Goal: Ask a question

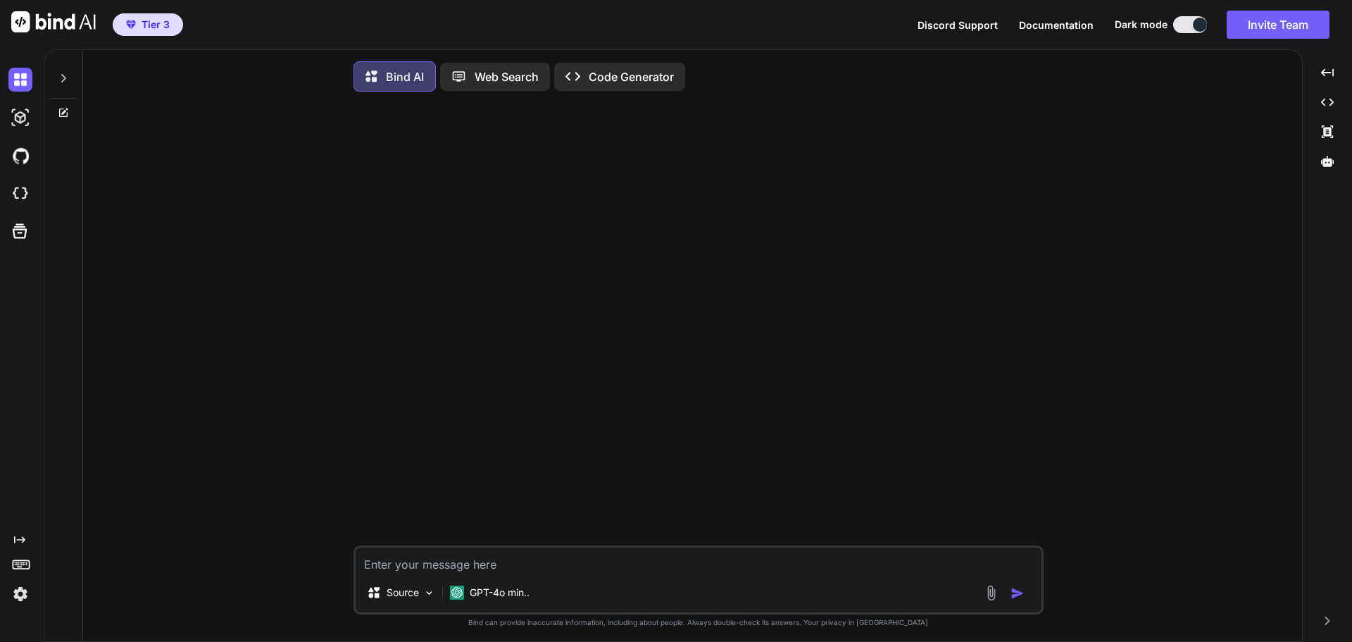
click at [392, 570] on textarea at bounding box center [699, 559] width 686 height 25
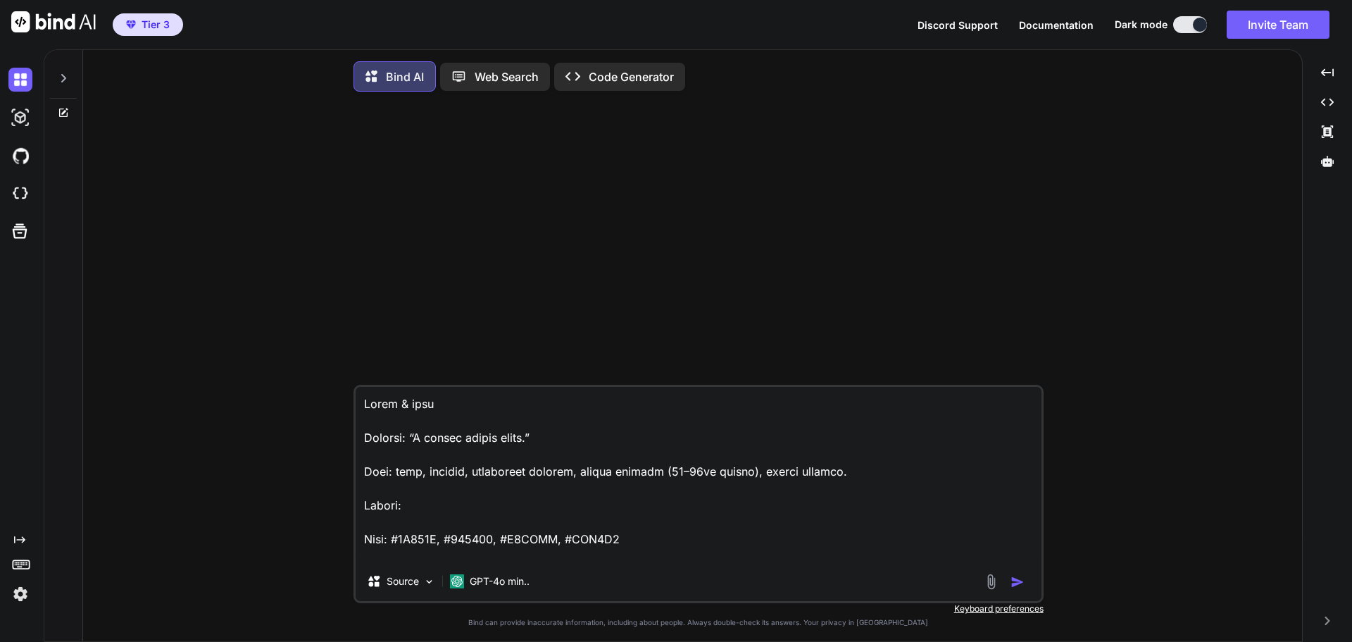
click at [361, 404] on textarea at bounding box center [699, 474] width 686 height 175
paste textarea "Frontend (Web) Next.js 14 (App Router) + React 18 SSR/ISR for fast first paint …"
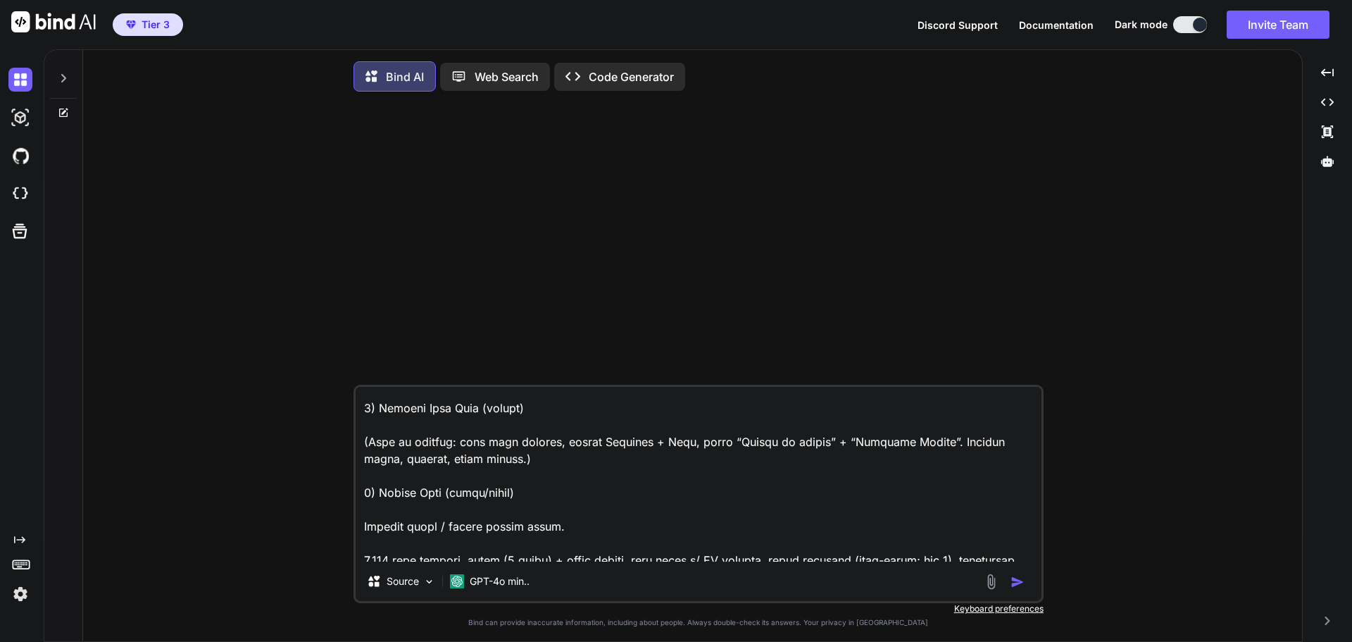
scroll to position [2113, 0]
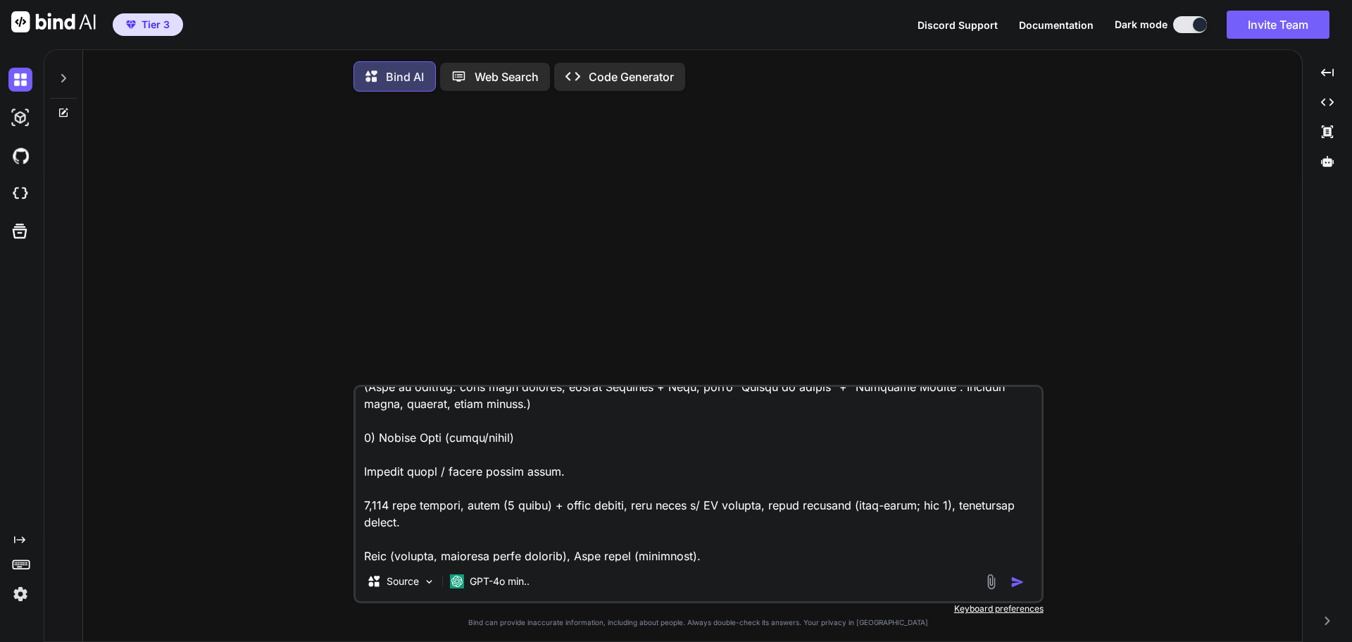
type textarea "Loremips (Dol) Sita.co 19 (Adi Elitse) + Doeiu 76 TEM/INC utl etdo magna aliqu …"
click at [1017, 585] on img "button" at bounding box center [1018, 582] width 14 height 14
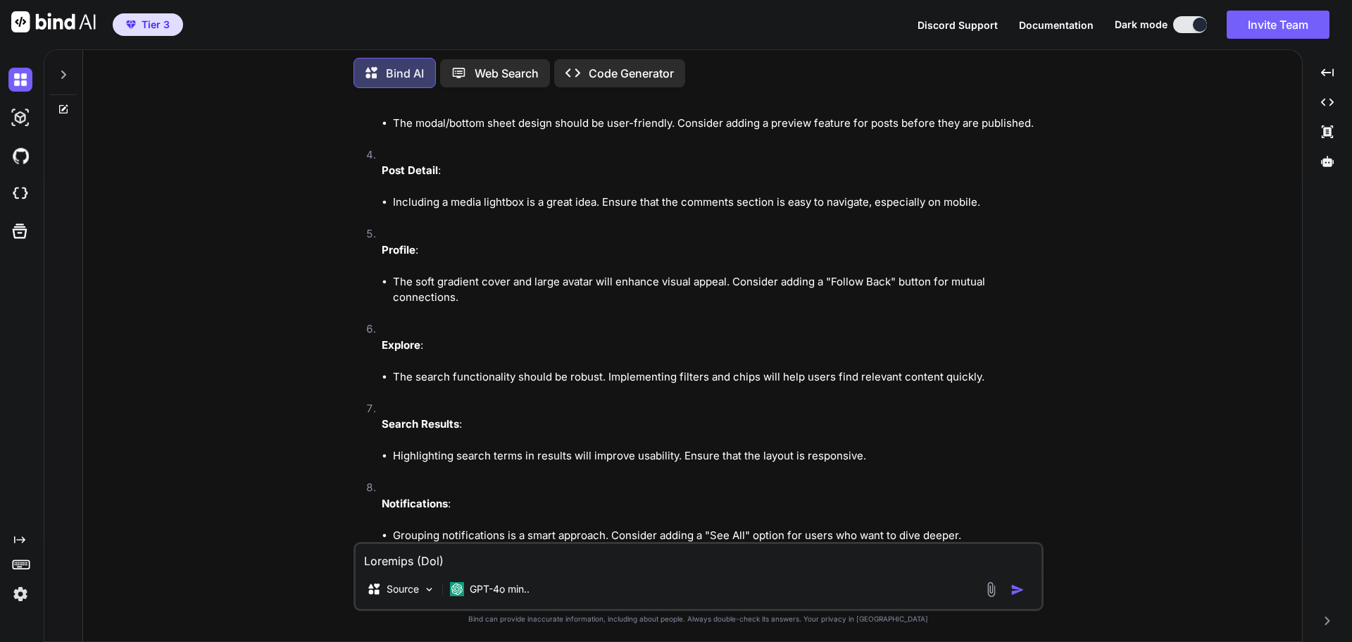
scroll to position [2091, 0]
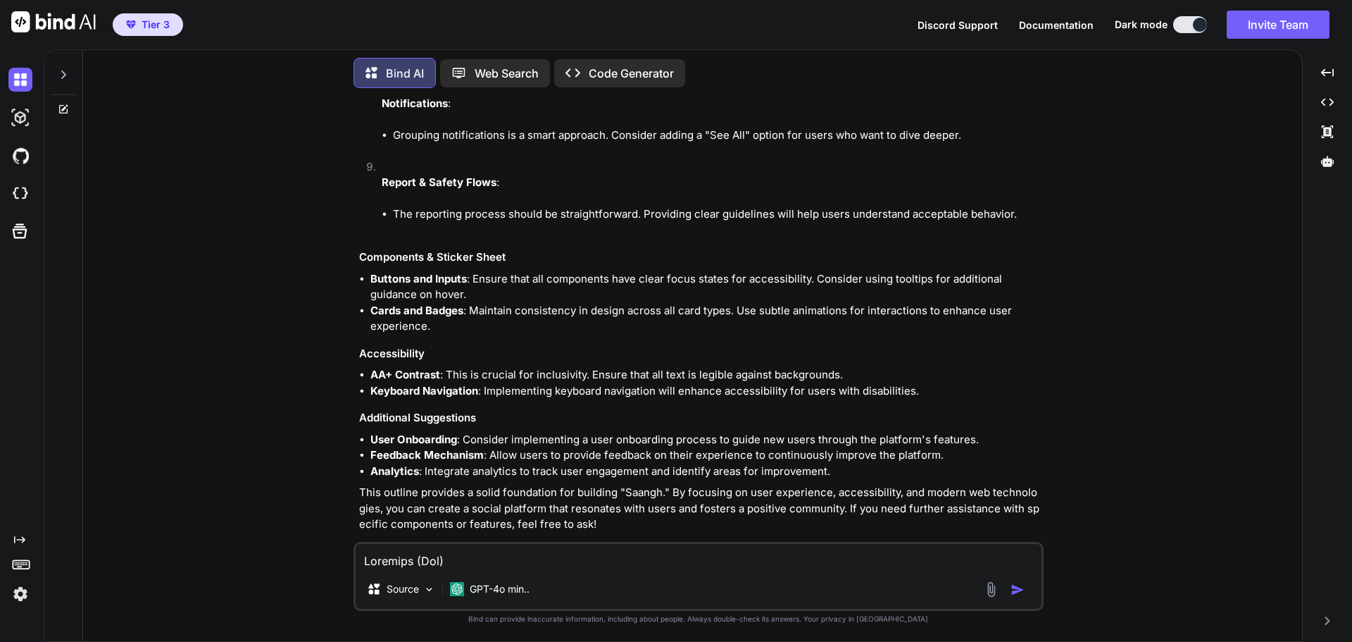
click at [393, 544] on p "Open in Editor" at bounding box center [404, 551] width 67 height 14
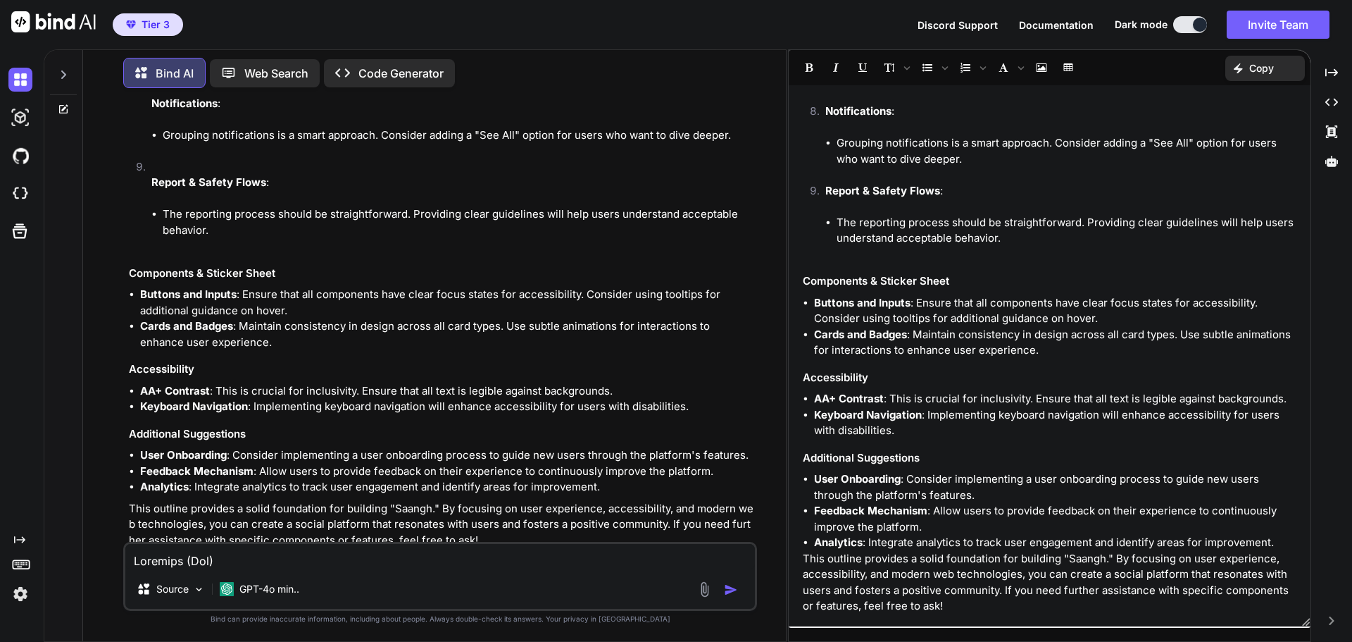
scroll to position [1267, 0]
click at [148, 67] on icon at bounding box center [142, 74] width 15 height 15
click at [168, 559] on p "Open in Editor" at bounding box center [175, 566] width 67 height 14
click at [1268, 71] on p "Copy" at bounding box center [1262, 68] width 25 height 14
click at [1219, 136] on div "Created with Pixso. Copy Content" at bounding box center [1237, 128] width 135 height 27
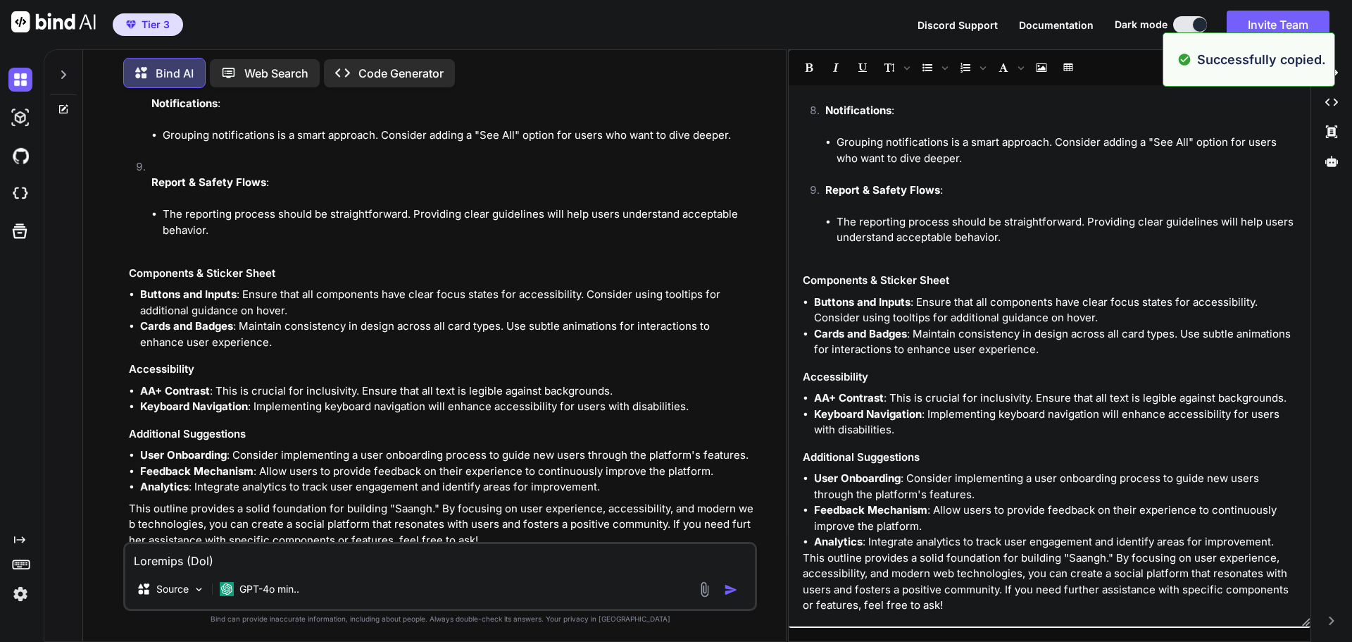
click at [1070, 156] on li "Grouping notifications is a smart approach. Consider adding a "See All" option …" at bounding box center [1067, 151] width 460 height 32
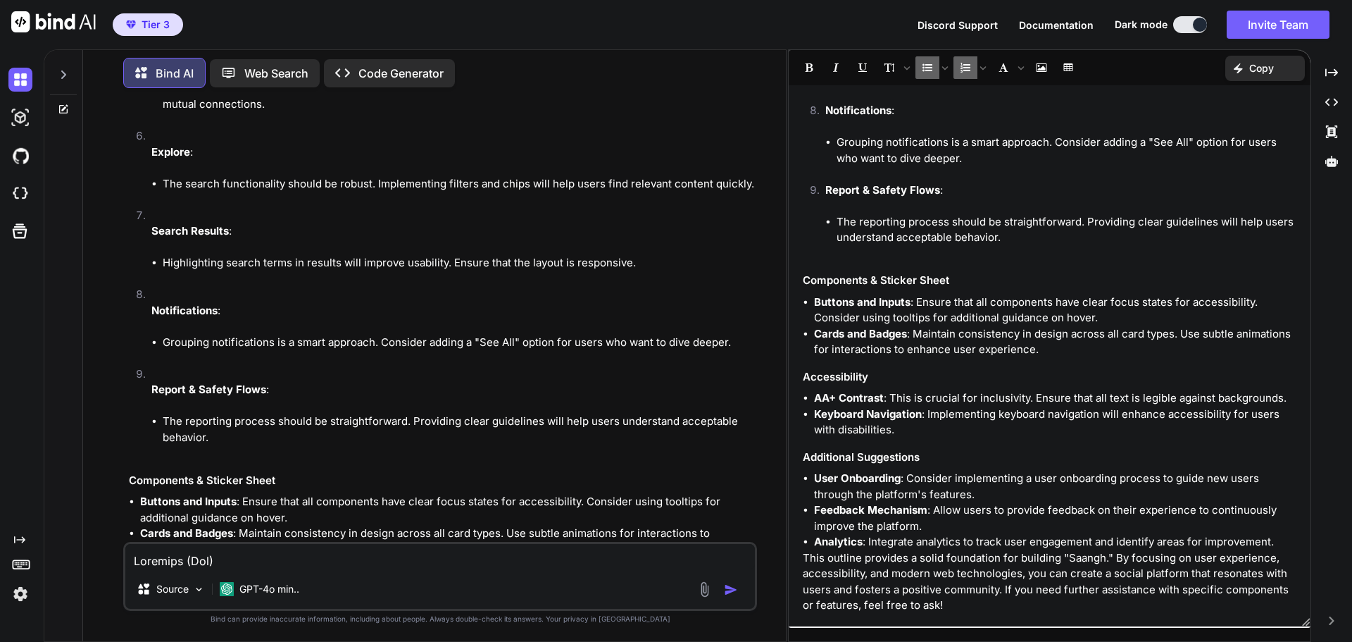
scroll to position [2217, 0]
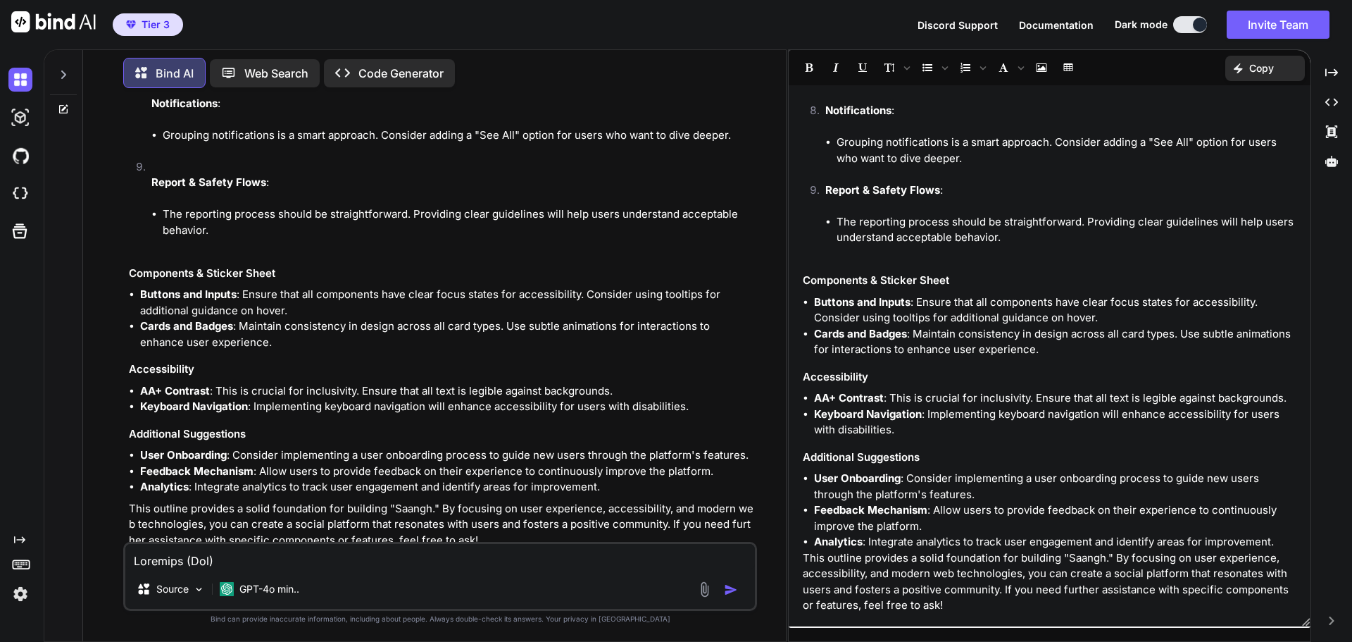
click at [201, 561] on textarea at bounding box center [440, 556] width 630 height 25
type textarea "[PERSON_NAME]"
click at [61, 69] on icon at bounding box center [63, 74] width 11 height 11
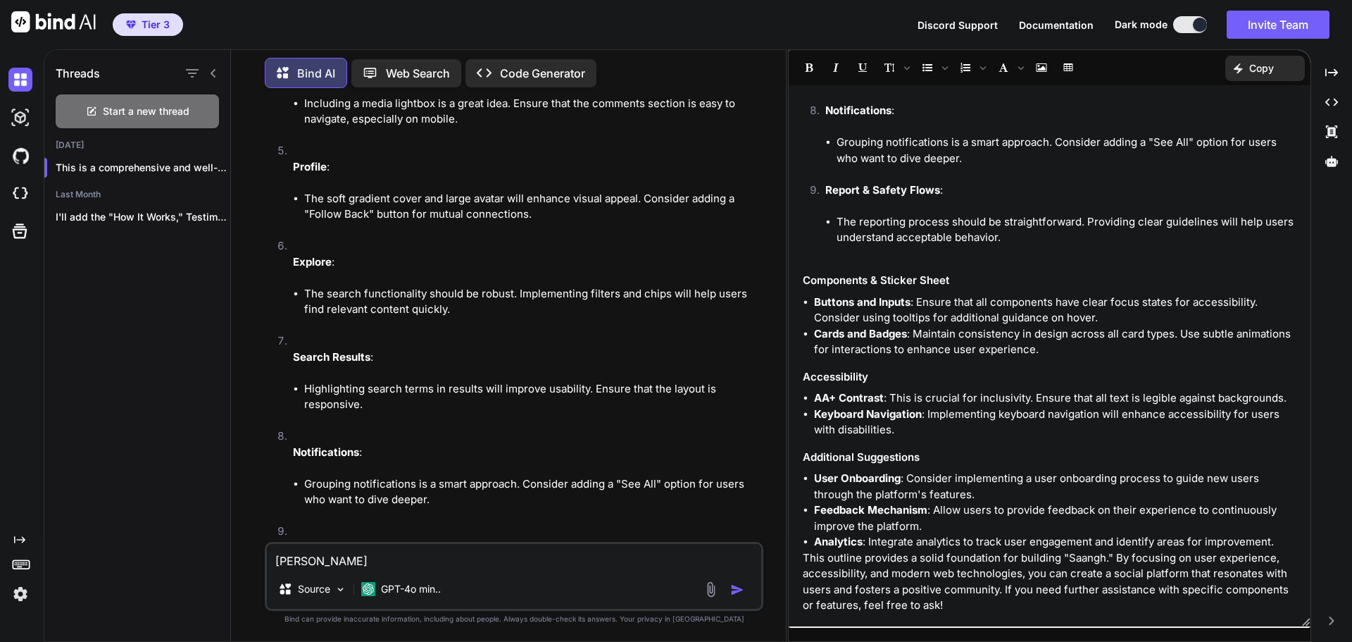
scroll to position [2598, 0]
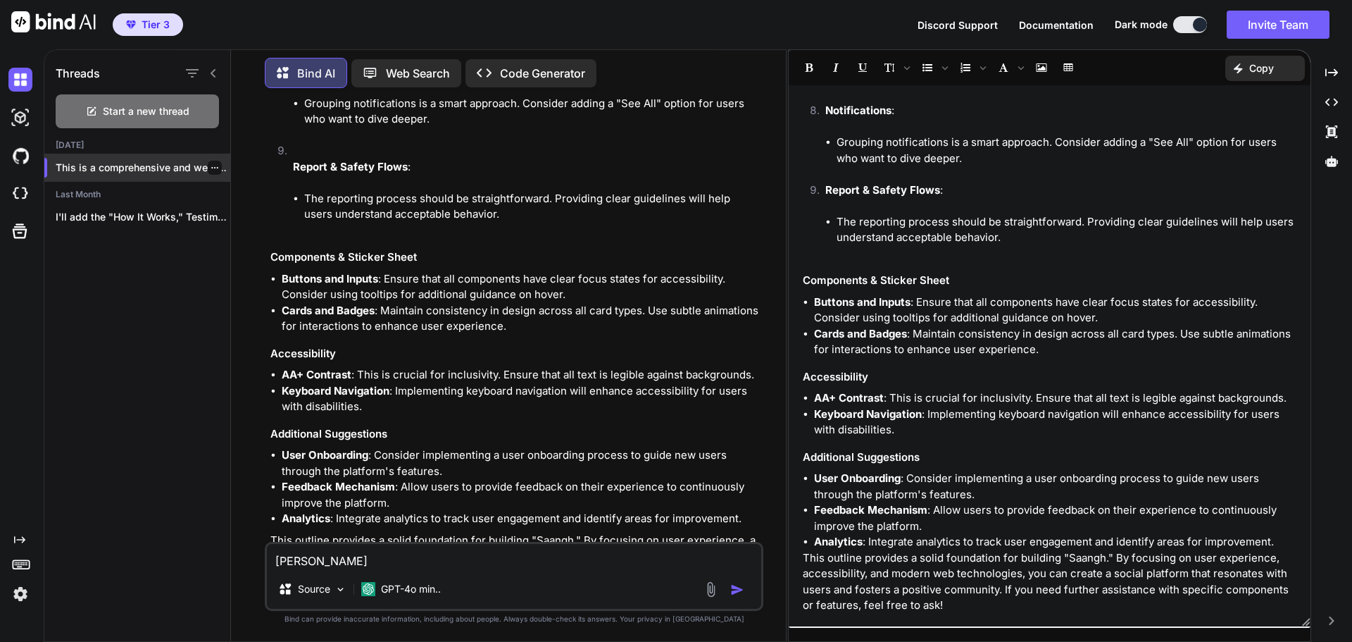
click at [201, 162] on p "This is a comprehensive and well-structu..." at bounding box center [143, 168] width 175 height 14
click at [208, 162] on div at bounding box center [215, 168] width 14 height 14
click at [211, 163] on icon "button" at bounding box center [215, 167] width 8 height 8
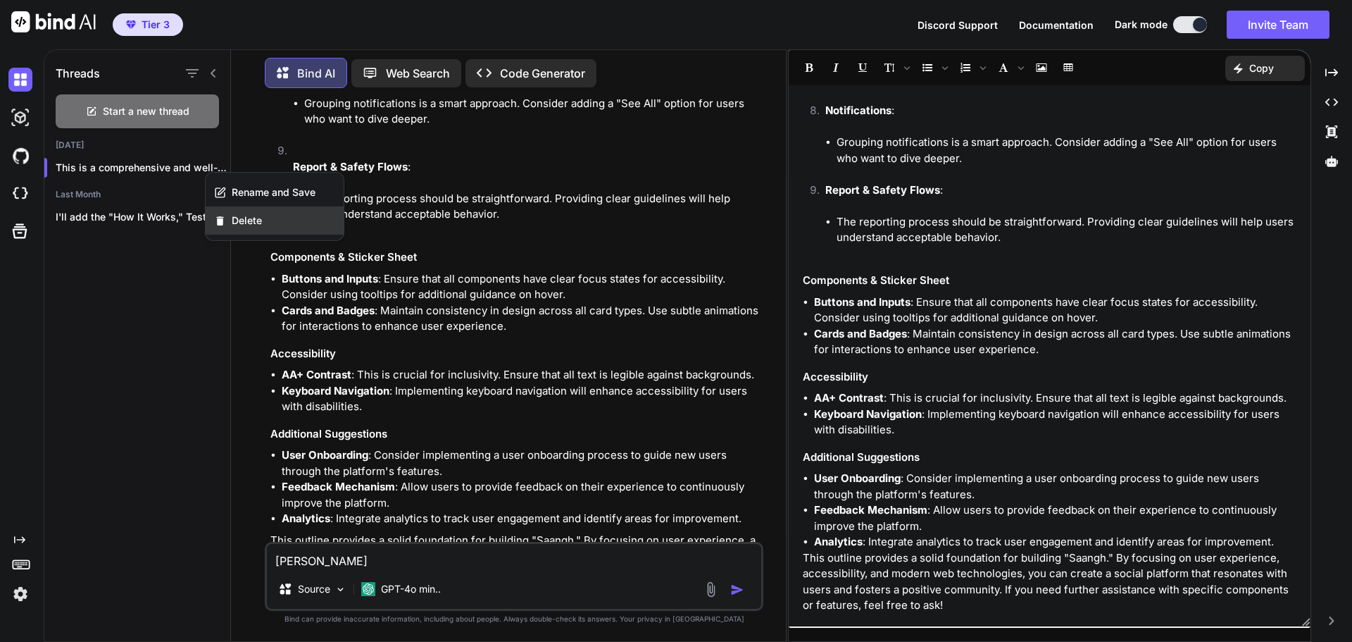
click at [241, 218] on span "Delete" at bounding box center [247, 220] width 30 height 14
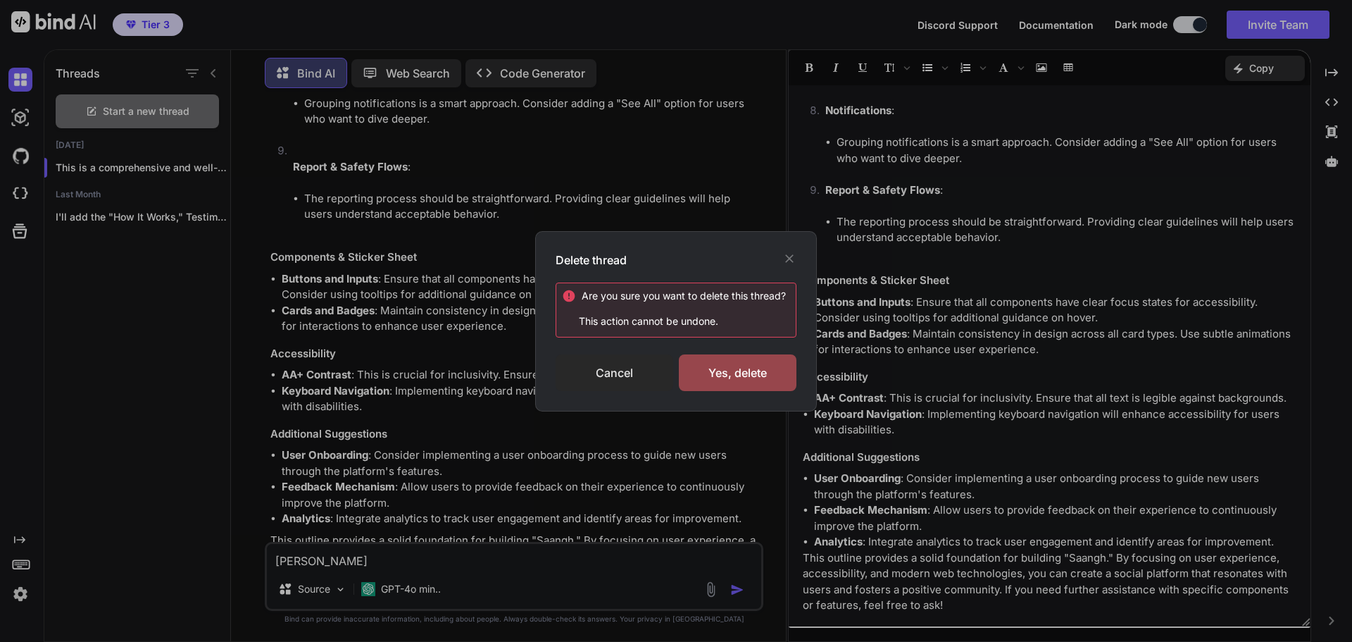
drag, startPoint x: 723, startPoint y: 378, endPoint x: 617, endPoint y: 363, distance: 107.4
click at [716, 378] on div "Yes, delete" at bounding box center [738, 372] width 118 height 37
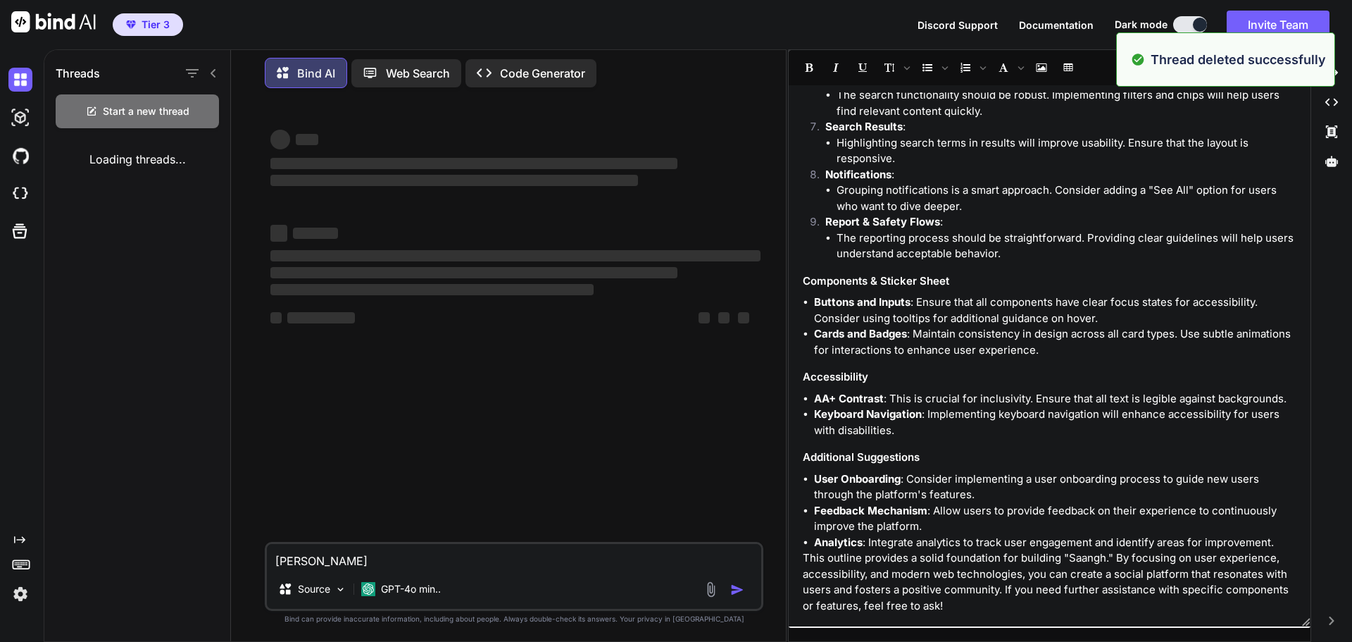
scroll to position [871, 0]
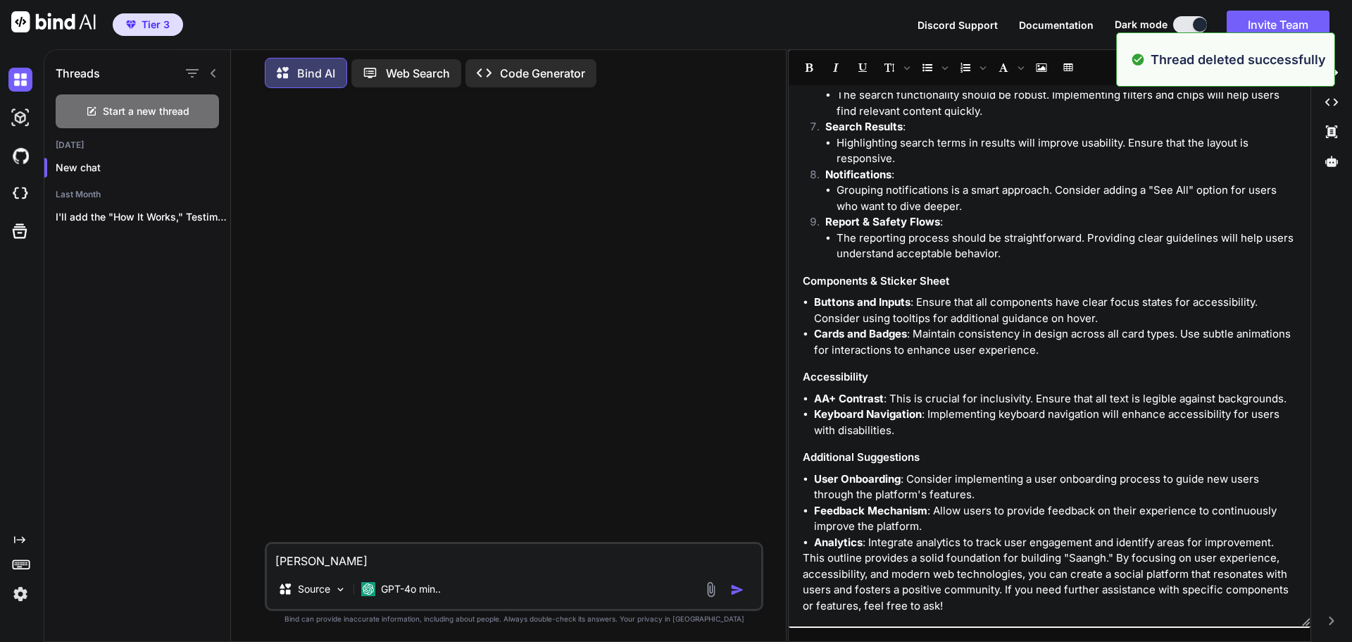
click at [185, 156] on div "New chat" at bounding box center [137, 168] width 186 height 28
click at [213, 216] on icon "button" at bounding box center [215, 217] width 8 height 8
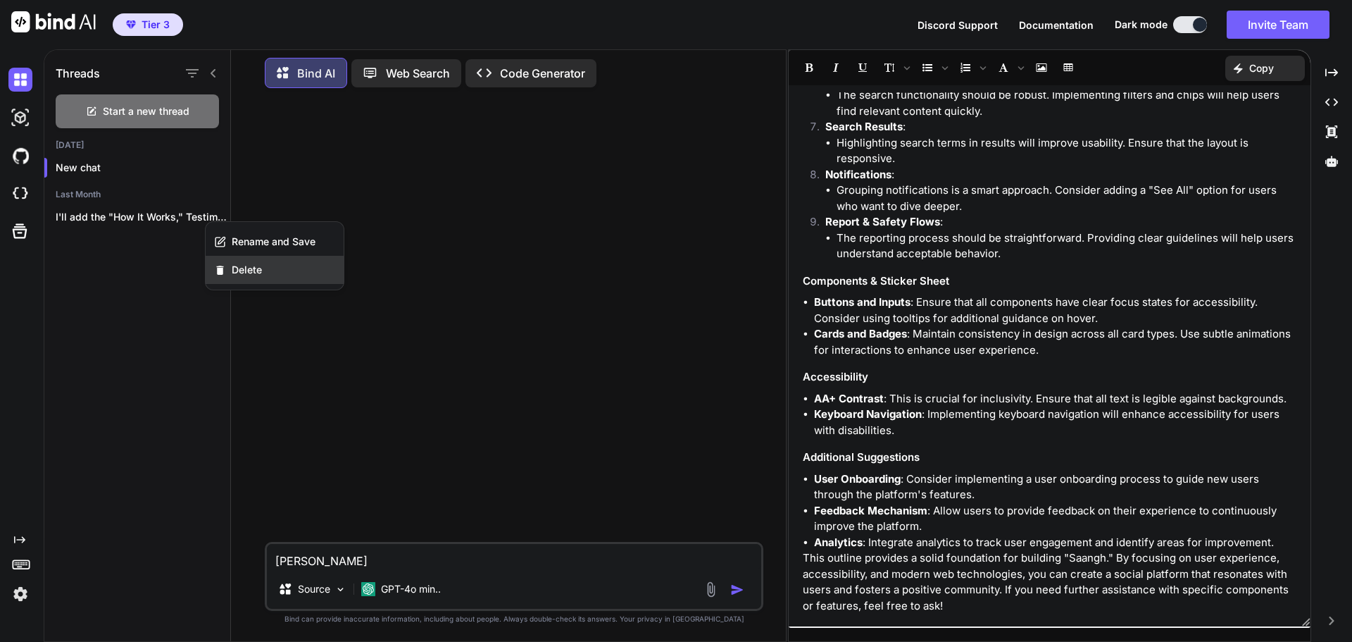
click at [254, 270] on span "Delete" at bounding box center [247, 270] width 30 height 14
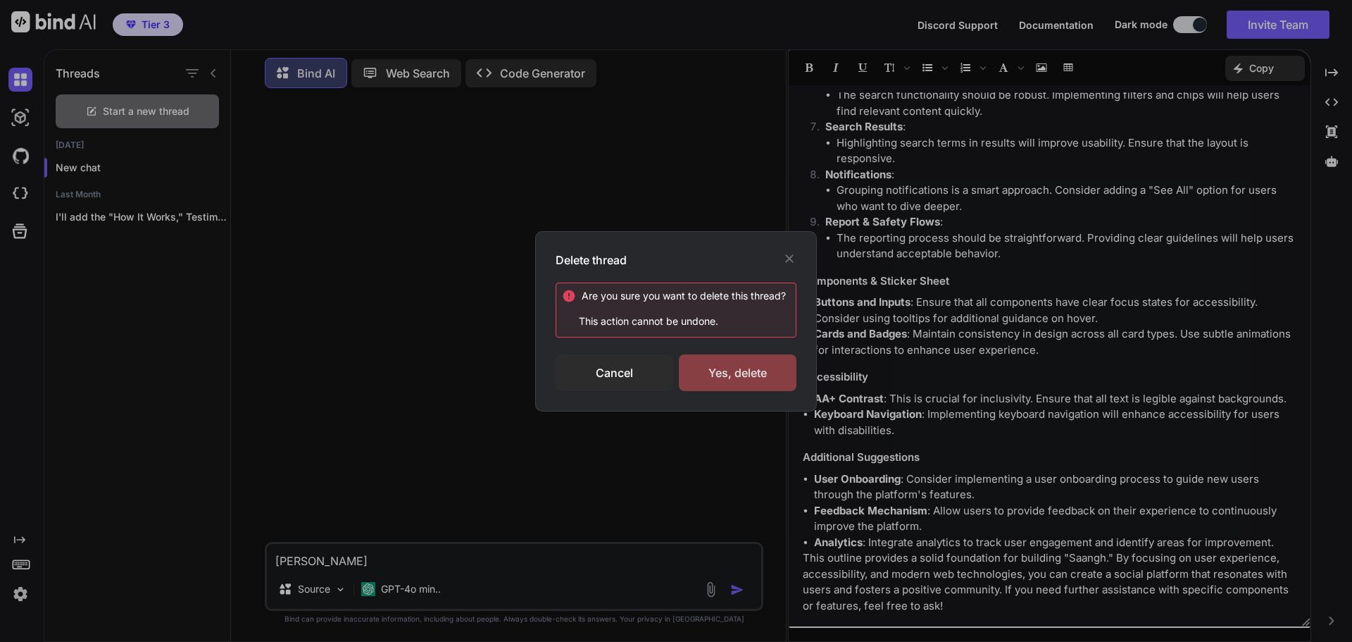
click at [724, 377] on div "Yes, delete" at bounding box center [738, 372] width 118 height 37
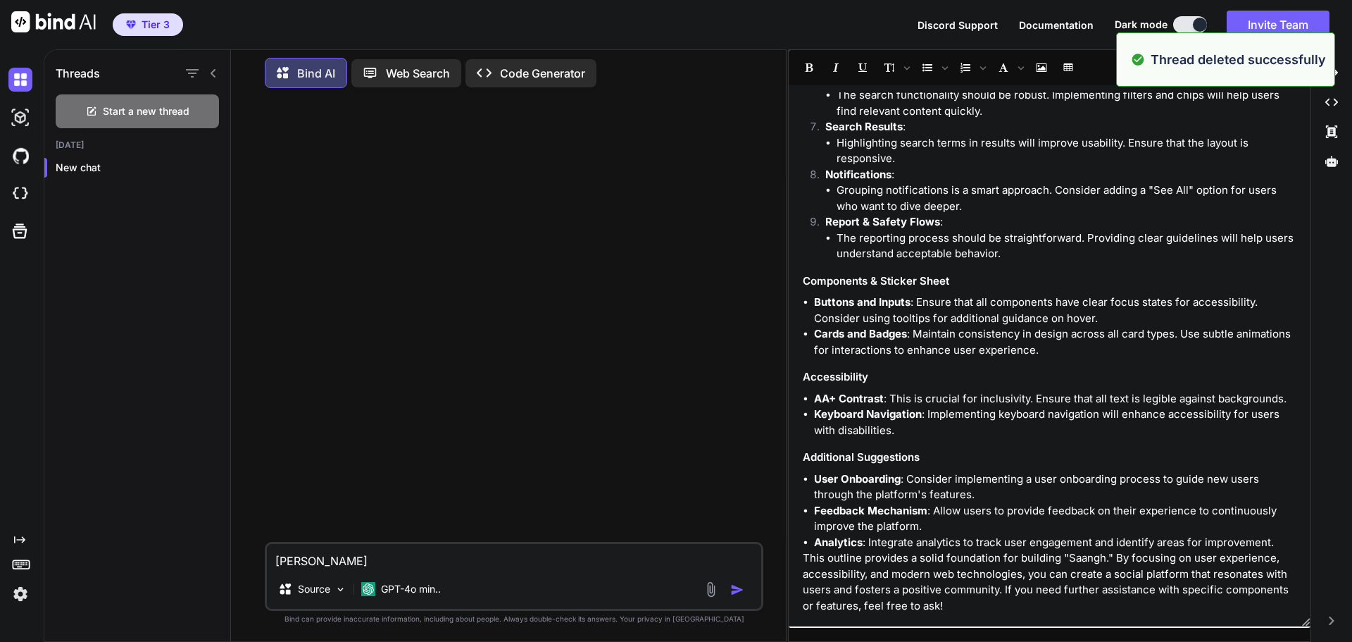
click at [1338, 56] on div "Threads Start a new thread [DATE] New chat Bind AI Web Search Created with Pixs…" at bounding box center [698, 345] width 1309 height 592
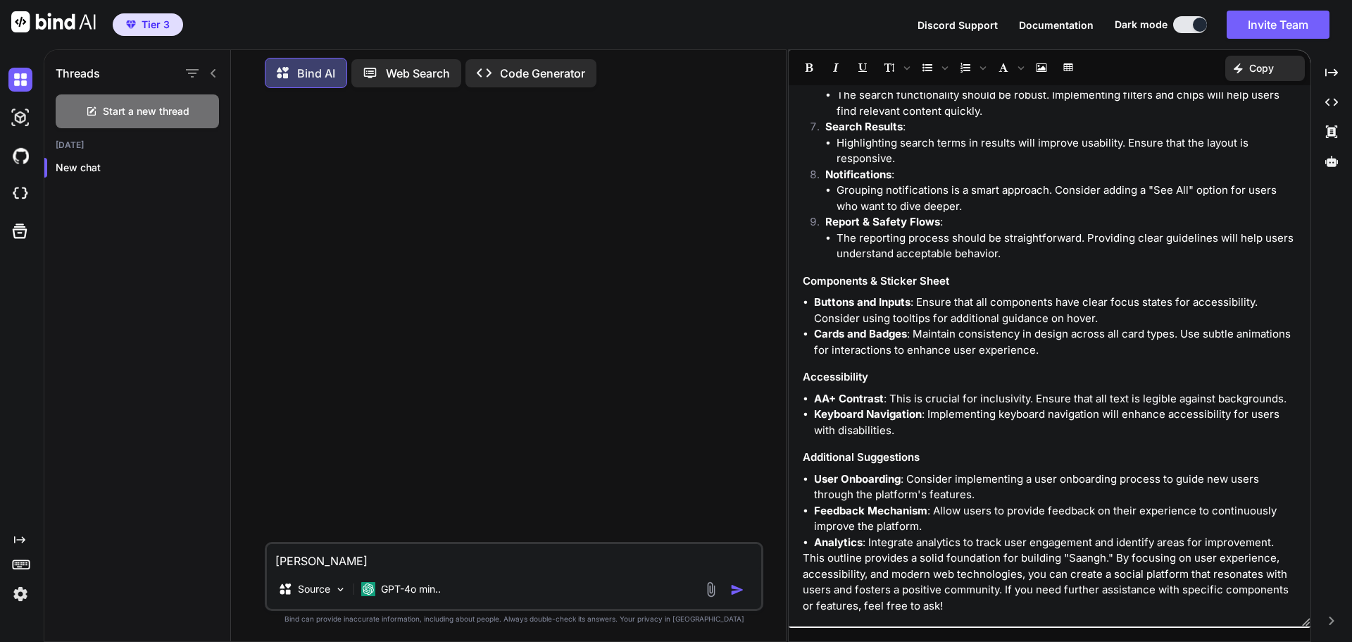
click at [1140, 63] on div at bounding box center [1050, 67] width 522 height 35
click at [1339, 75] on div "Created with Pixso." at bounding box center [1332, 73] width 30 height 24
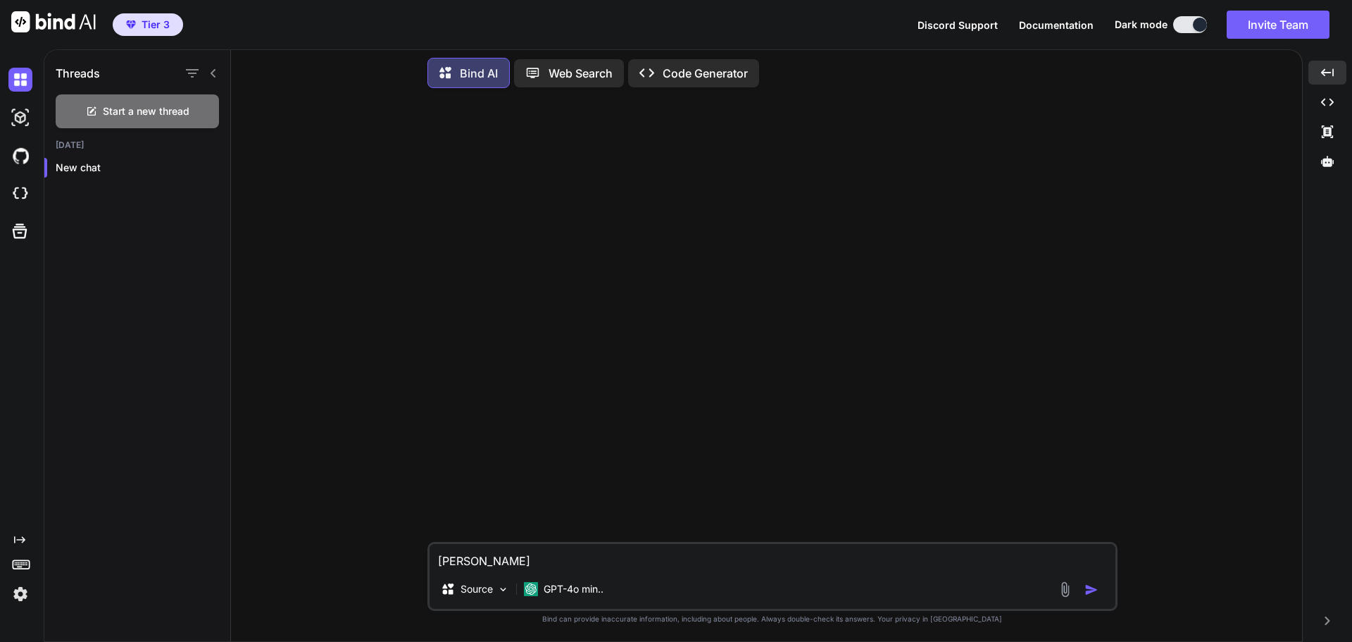
click at [463, 65] on p "Bind AI" at bounding box center [479, 73] width 38 height 17
drag, startPoint x: 469, startPoint y: 559, endPoint x: 331, endPoint y: 535, distance: 140.1
click at [338, 541] on div "[PERSON_NAME] Source GPT-4o min.. Created with Bind Always check its answers. P…" at bounding box center [772, 370] width 1060 height 542
click at [549, 591] on p "GPT-4o min.." at bounding box center [574, 589] width 60 height 14
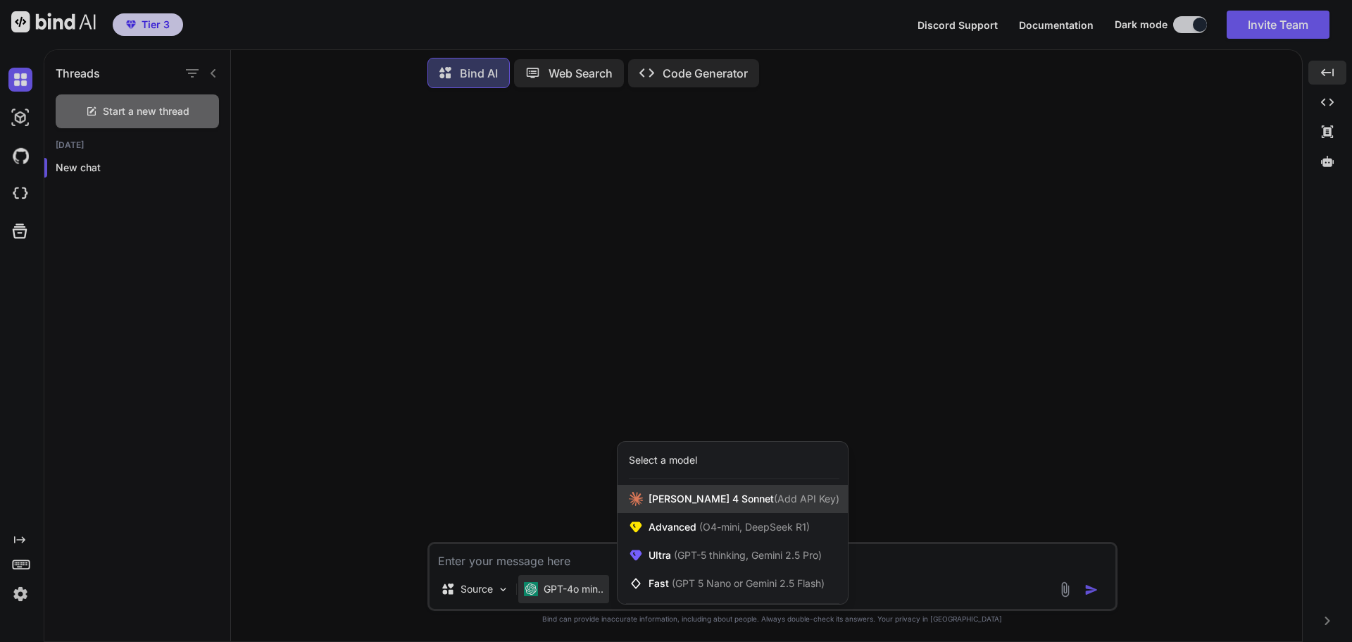
click at [679, 504] on span "[PERSON_NAME] 4 Sonnet (Add API Key)" at bounding box center [744, 499] width 191 height 14
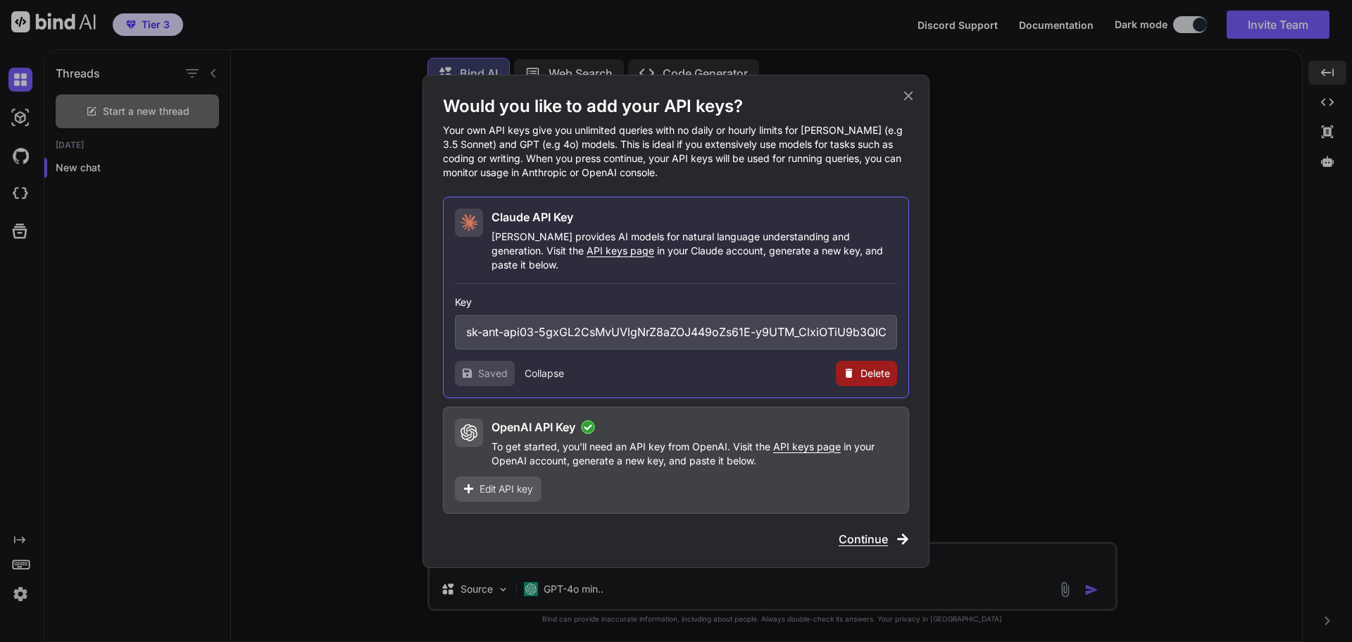
click at [866, 533] on span "Continue" at bounding box center [863, 538] width 49 height 17
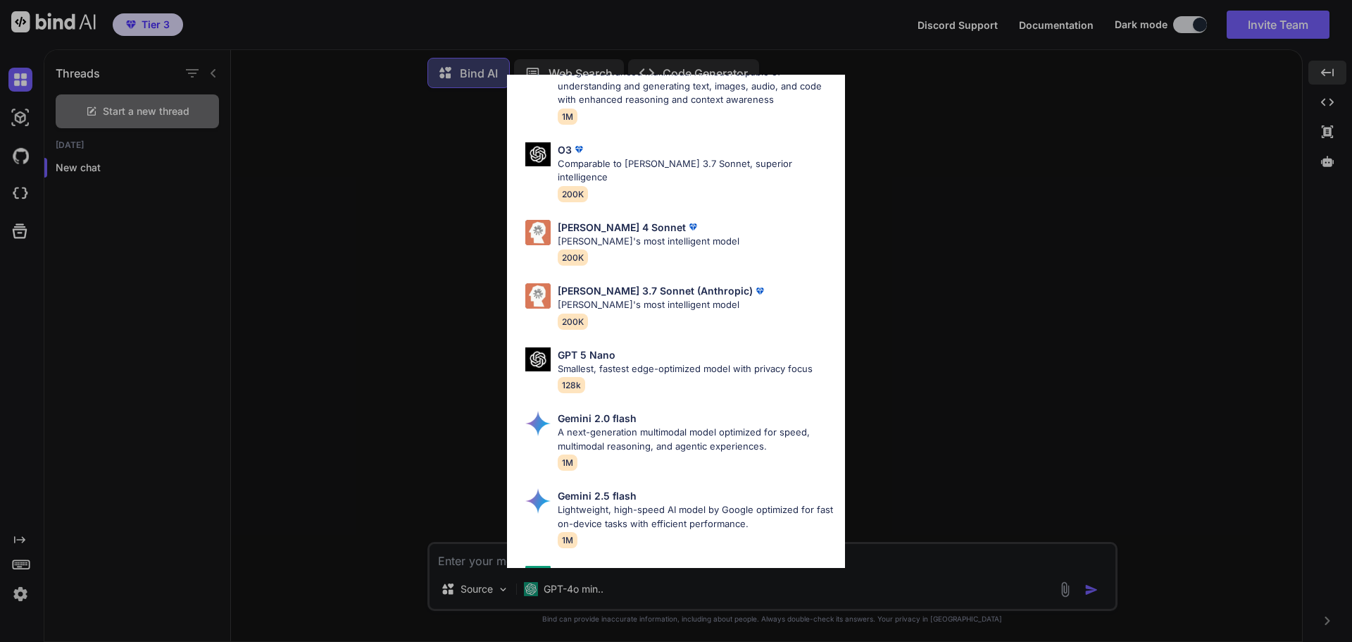
scroll to position [634, 0]
click at [614, 234] on p "[PERSON_NAME]'s most intelligent model" at bounding box center [649, 241] width 182 height 14
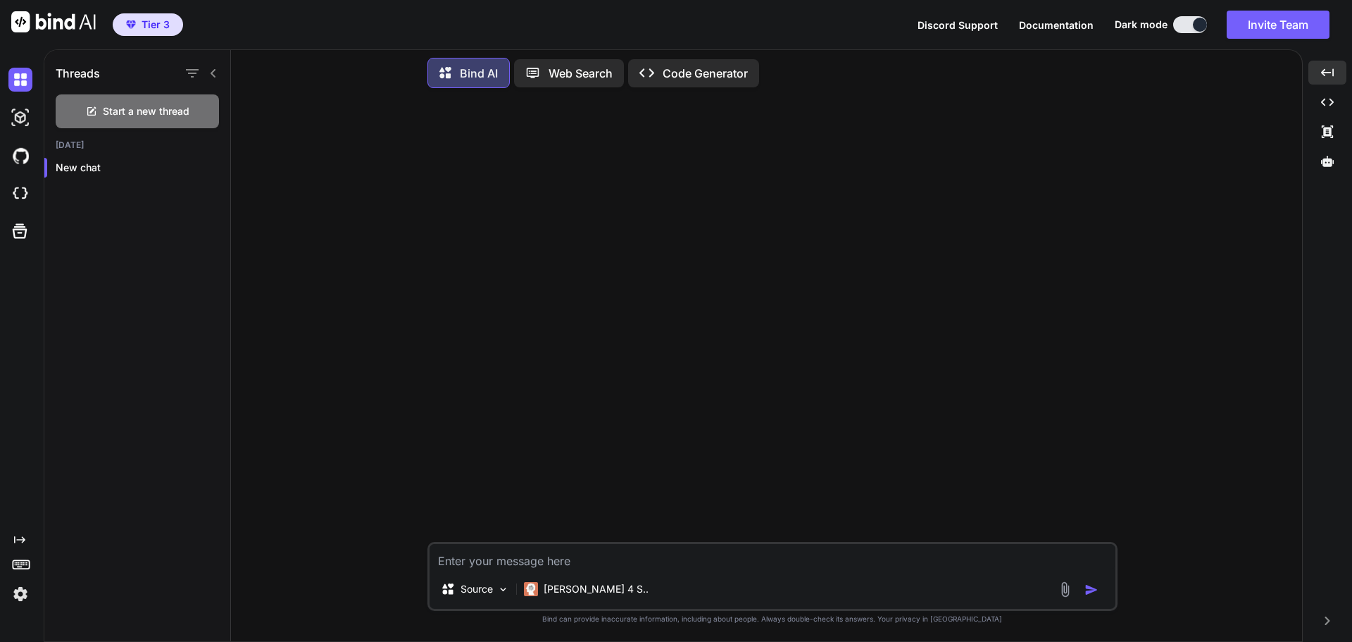
click at [468, 553] on textarea at bounding box center [773, 556] width 686 height 25
paste textarea "Lore ip d sitametconsec adi elit-seddoeiusm tempori utl e dolore magna aliquaen…"
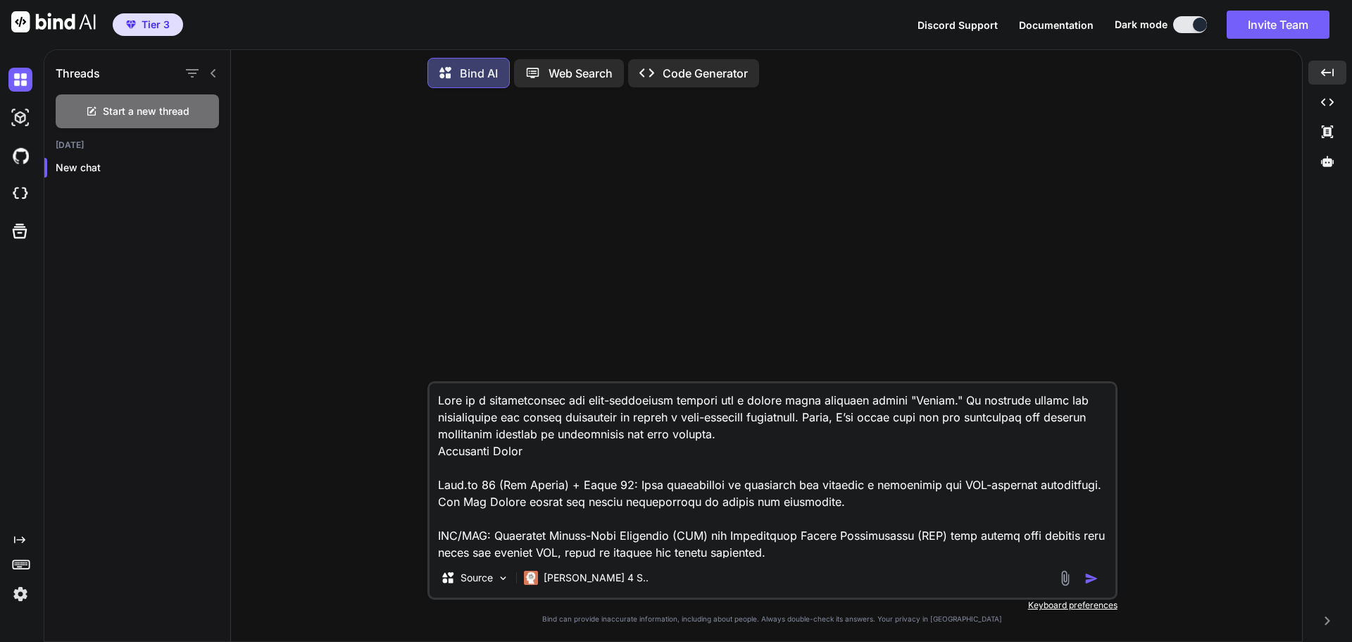
scroll to position [1709, 0]
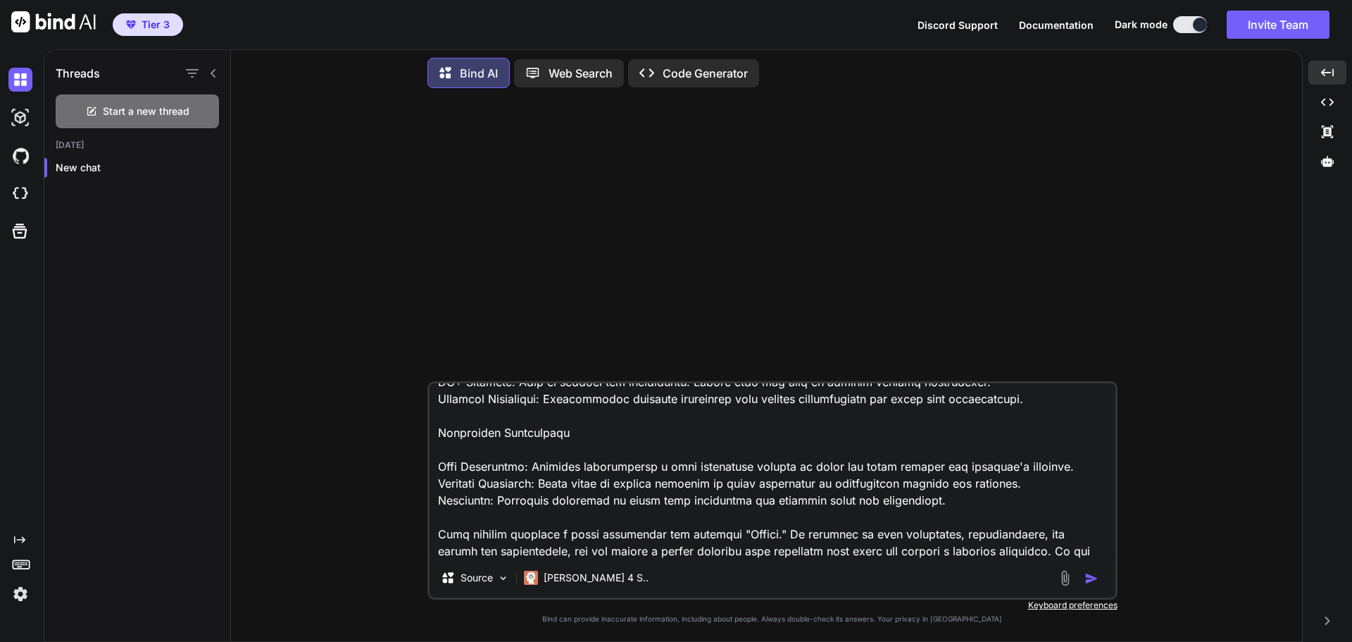
type textarea "Lore ip d sitametconsec adi elit-seddoeiusm tempori utl e dolore magna aliquaen…"
click at [1093, 573] on img "button" at bounding box center [1092, 578] width 14 height 14
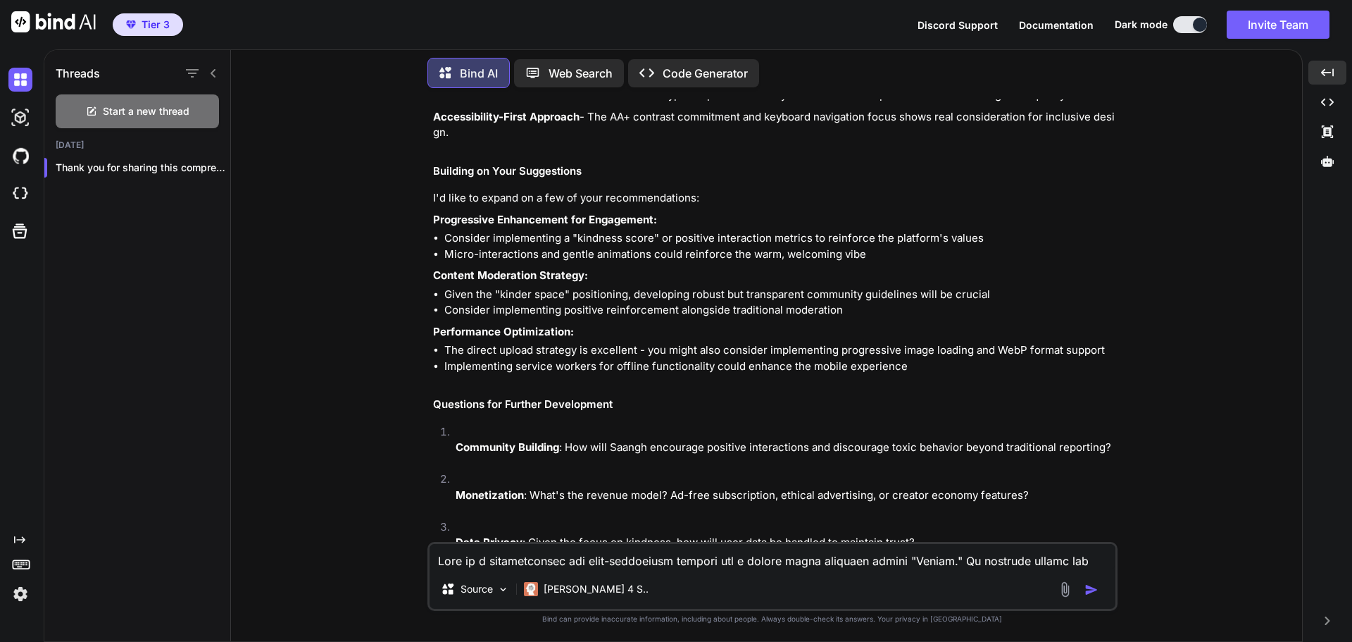
scroll to position [902, 0]
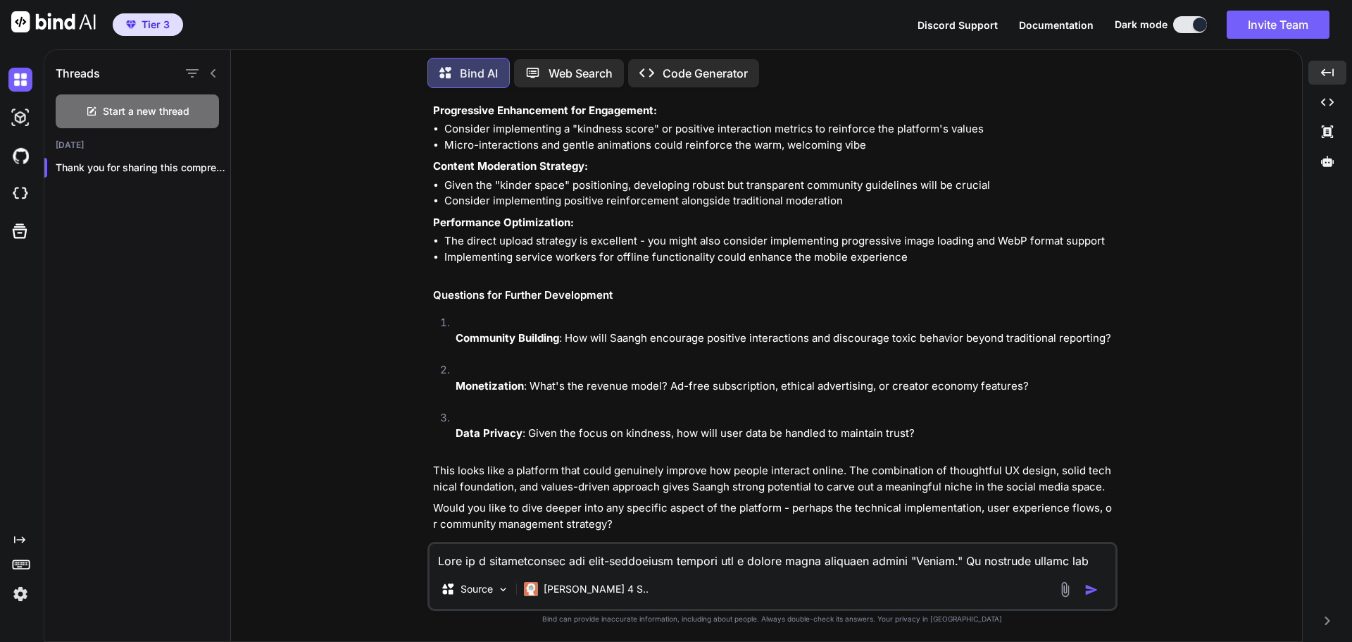
click at [561, 564] on textarea at bounding box center [773, 556] width 686 height 25
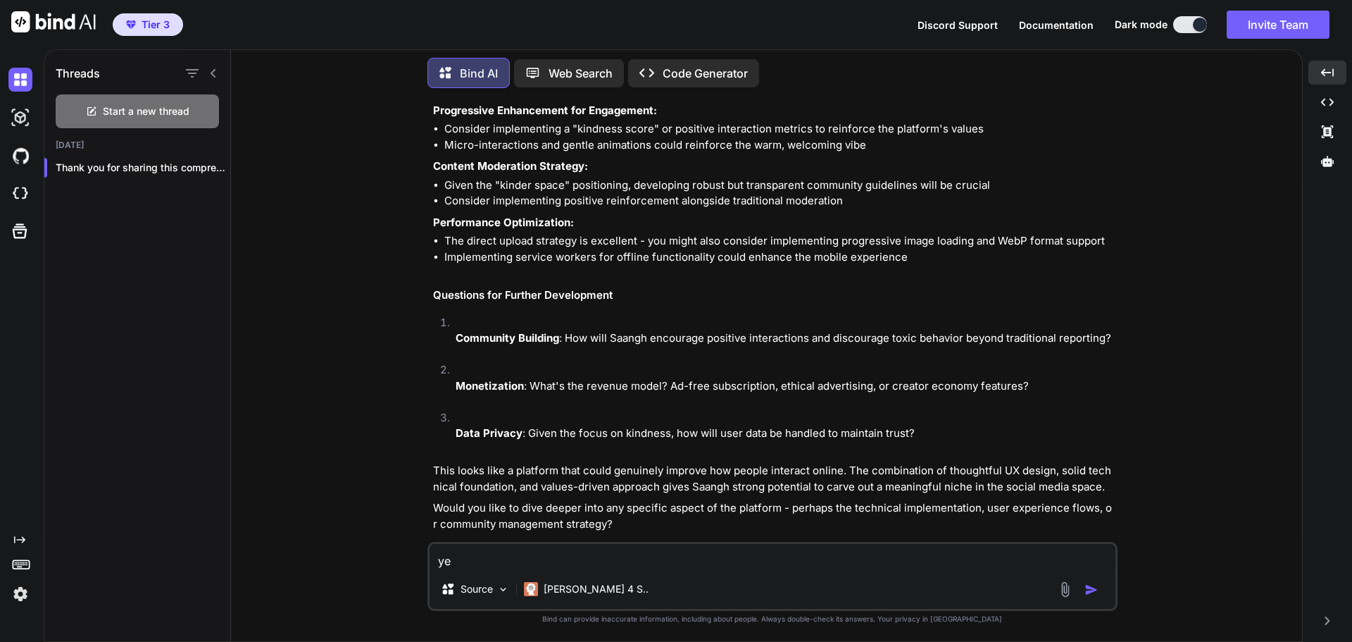
type textarea "yes"
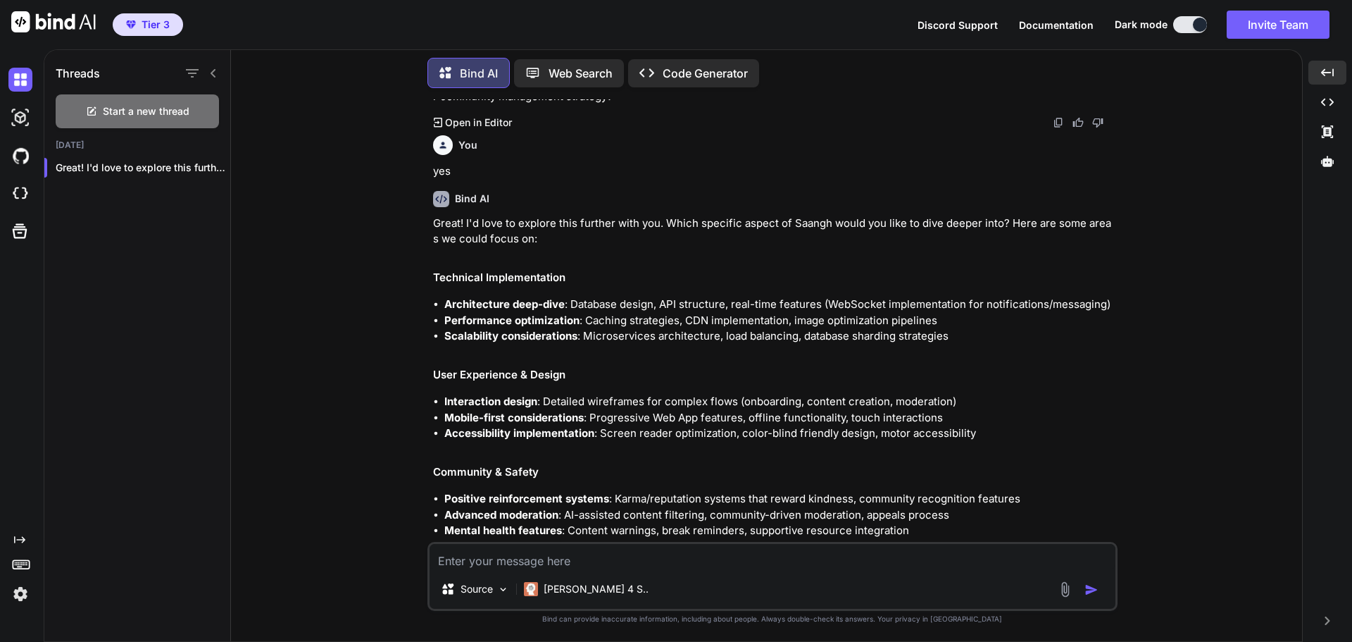
scroll to position [1340, 0]
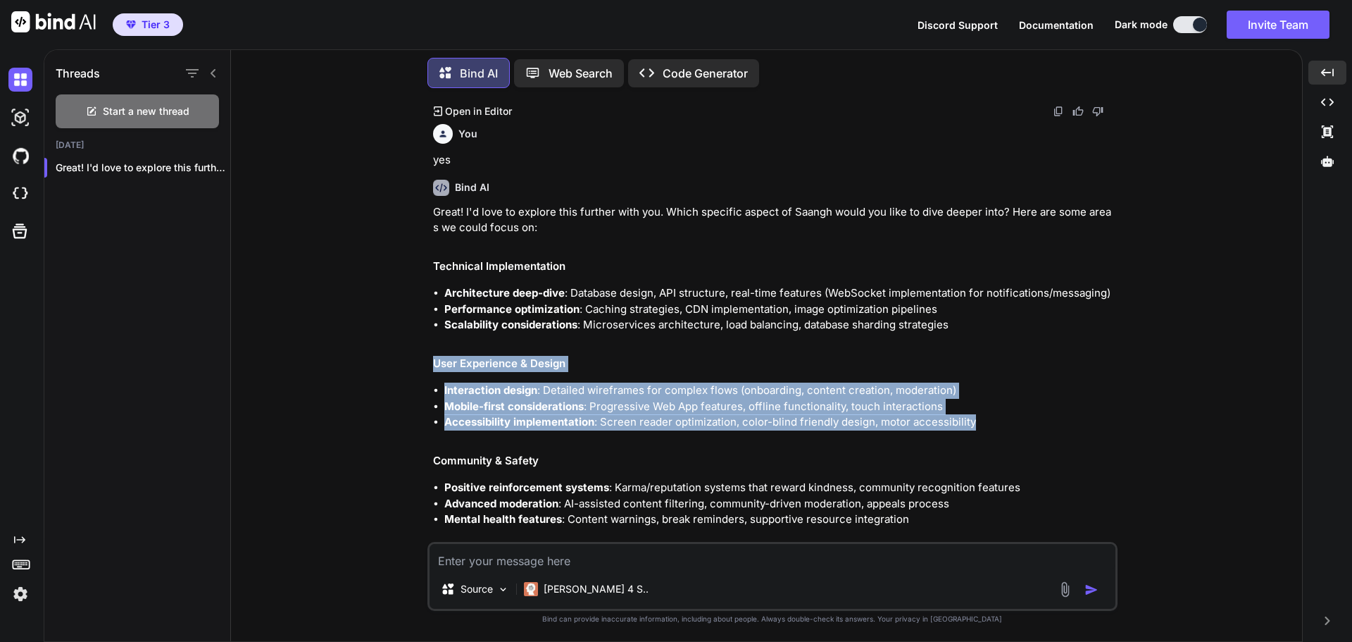
drag, startPoint x: 433, startPoint y: 347, endPoint x: 1023, endPoint y: 411, distance: 593.8
click at [1023, 411] on div "Great! I'd love to explore this further with you. Which specific aspect of Saan…" at bounding box center [774, 474] width 682 height 540
copy div "User Experience & Design Interaction design : Detailed wireframes for complex f…"
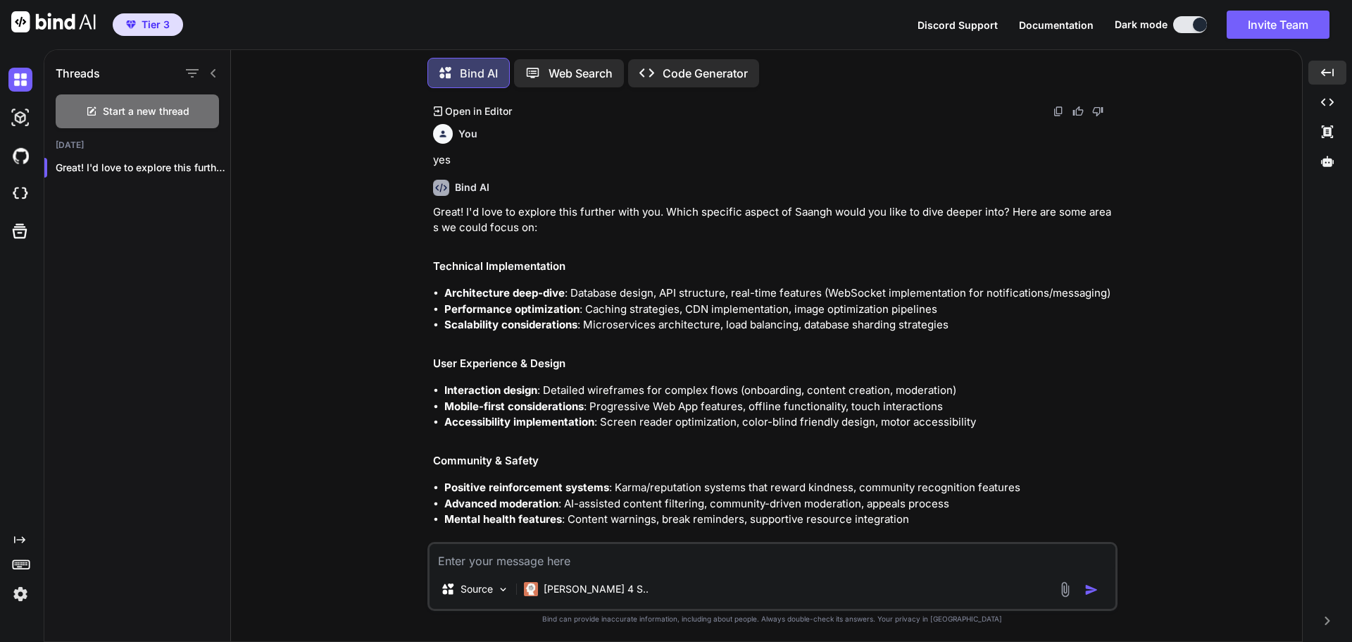
click at [543, 564] on textarea at bounding box center [773, 556] width 686 height 25
paste textarea "User Experience & Design Interaction design: Detailed wireframes for complex fl…"
type textarea "User Experience & Design Interaction design: Detailed wireframes for complex fl…"
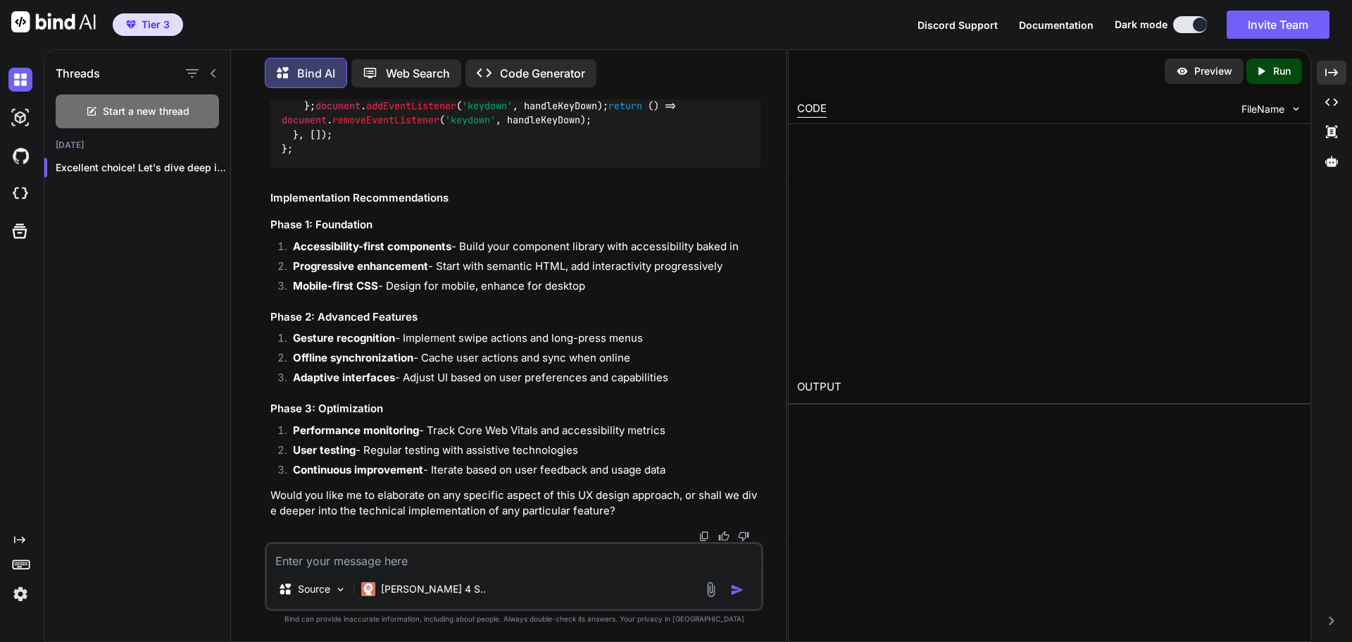
scroll to position [8794, 0]
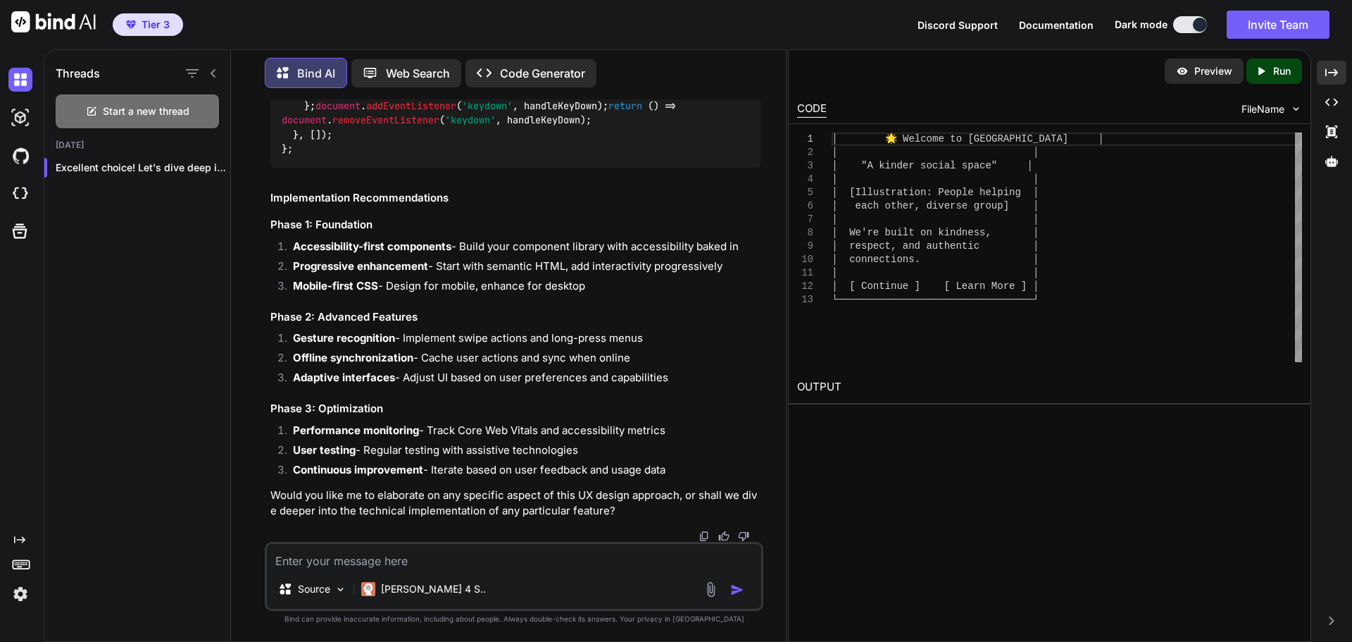
click at [1274, 68] on p "Run" at bounding box center [1283, 71] width 18 height 14
click at [887, 417] on div "E006: unsupported language ┌─────────────────────────────────┐" at bounding box center [1049, 421] width 505 height 16
drag, startPoint x: 420, startPoint y: 565, endPoint x: 418, endPoint y: 558, distance: 7.4
click at [420, 563] on textarea at bounding box center [514, 556] width 494 height 25
type textarea "build"
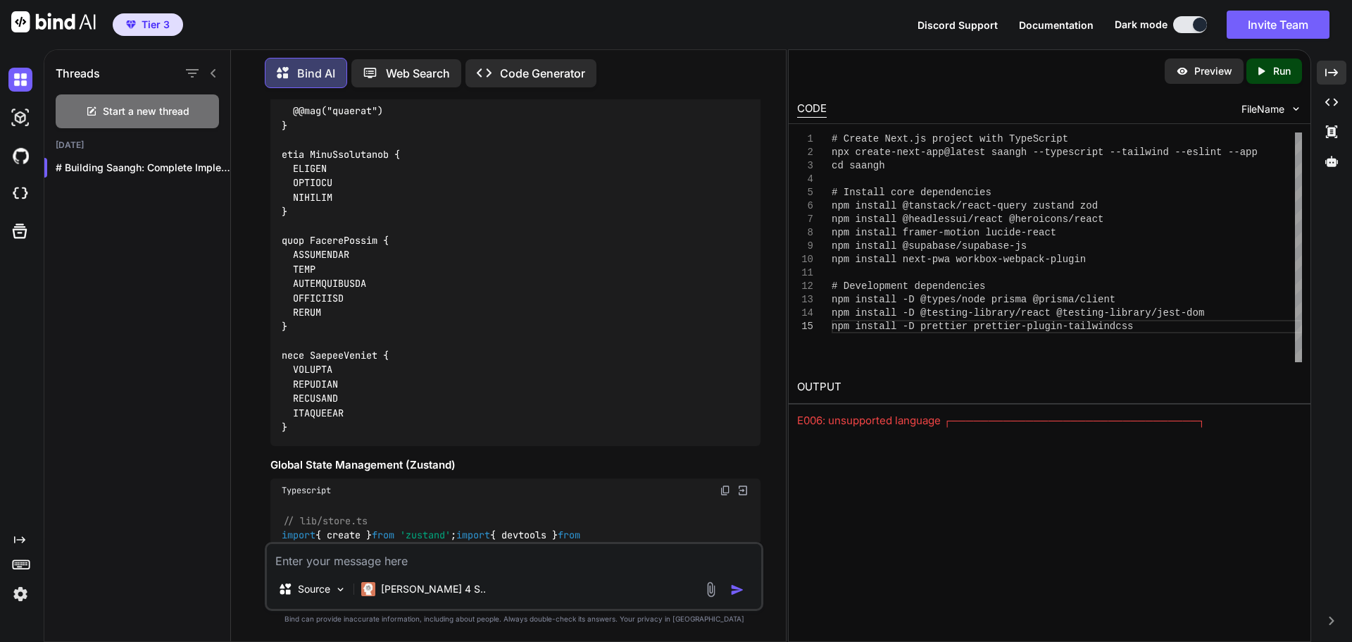
scroll to position [13029, 0]
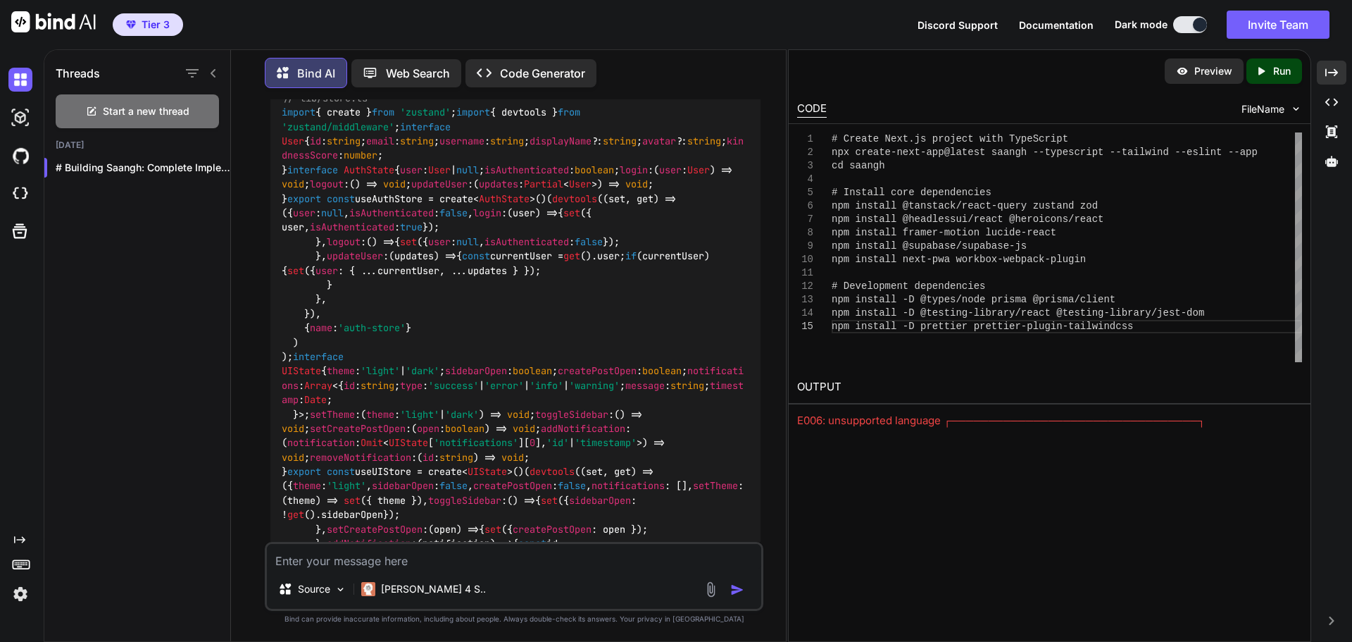
click at [1277, 71] on p "Run" at bounding box center [1283, 71] width 18 height 14
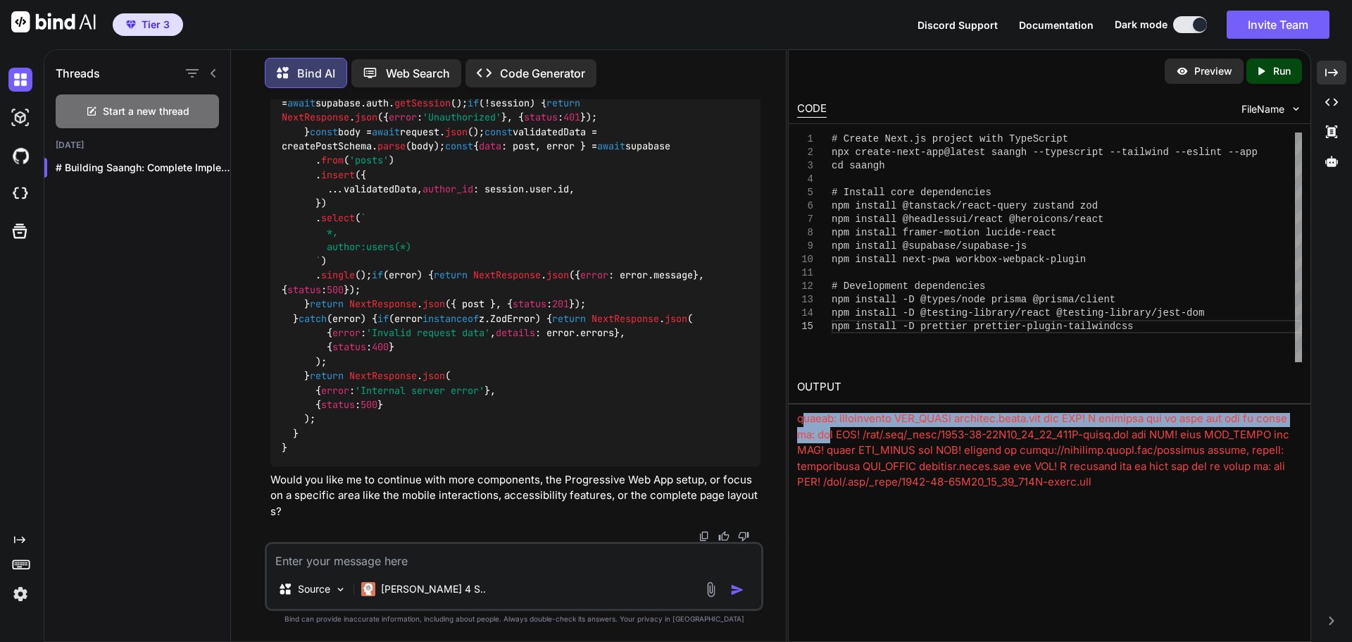
scroll to position [380, 0]
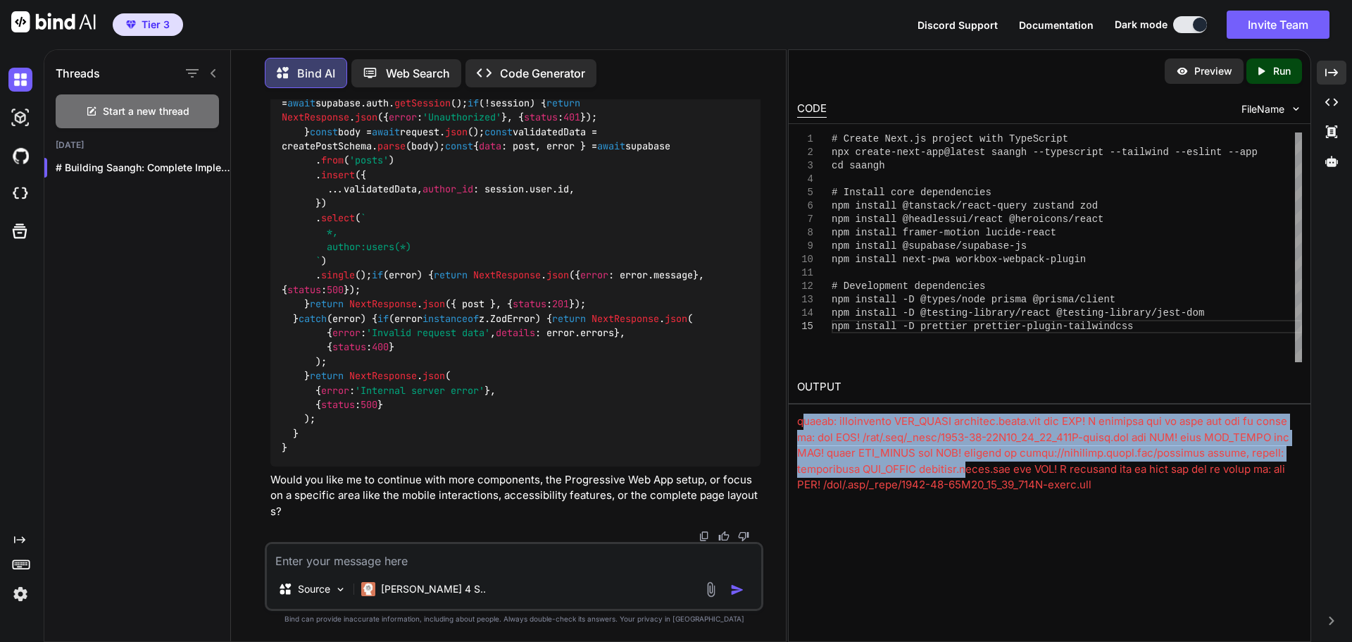
drag, startPoint x: 801, startPoint y: 418, endPoint x: 1017, endPoint y: 466, distance: 221.5
click at [970, 466] on div at bounding box center [1049, 263] width 505 height 460
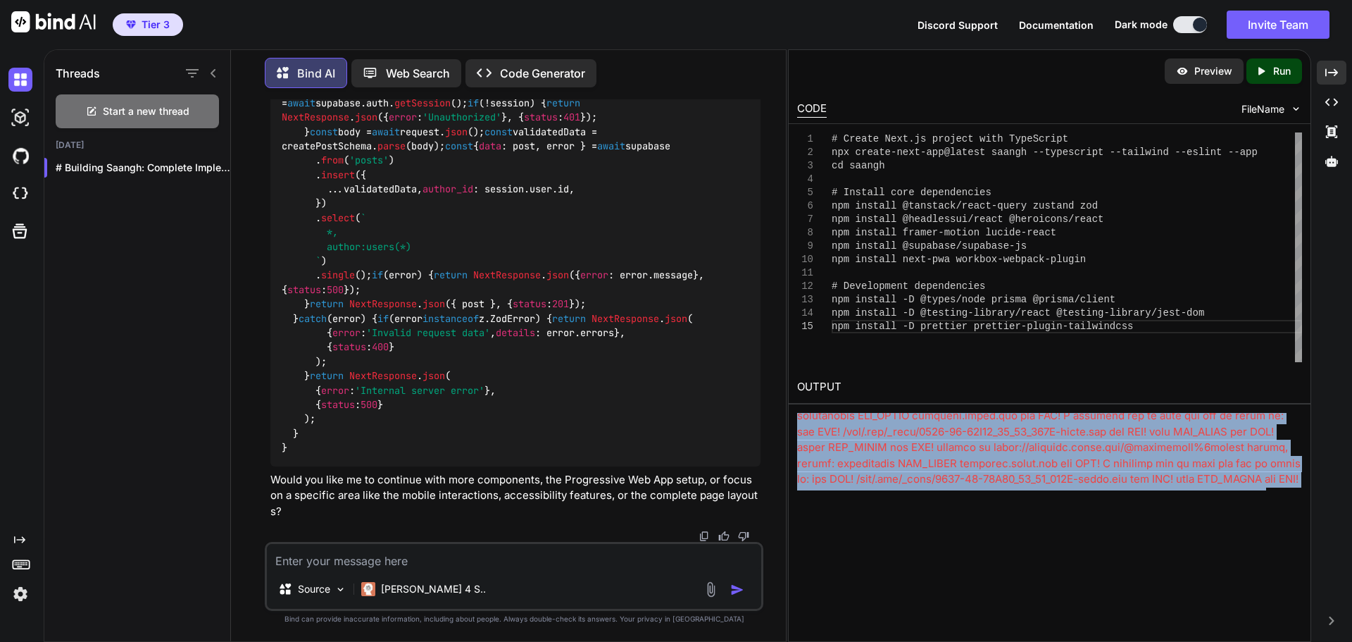
scroll to position [0, 0]
drag, startPoint x: 1124, startPoint y: 480, endPoint x: 794, endPoint y: 416, distance: 336.0
click at [794, 416] on div "OUTPUT" at bounding box center [1050, 431] width 522 height 120
copy div "npm ERR! code EAI_AGAIN npm ERR! errno EAI_AGAIN npm ERR! request to [URL][DOMA…"
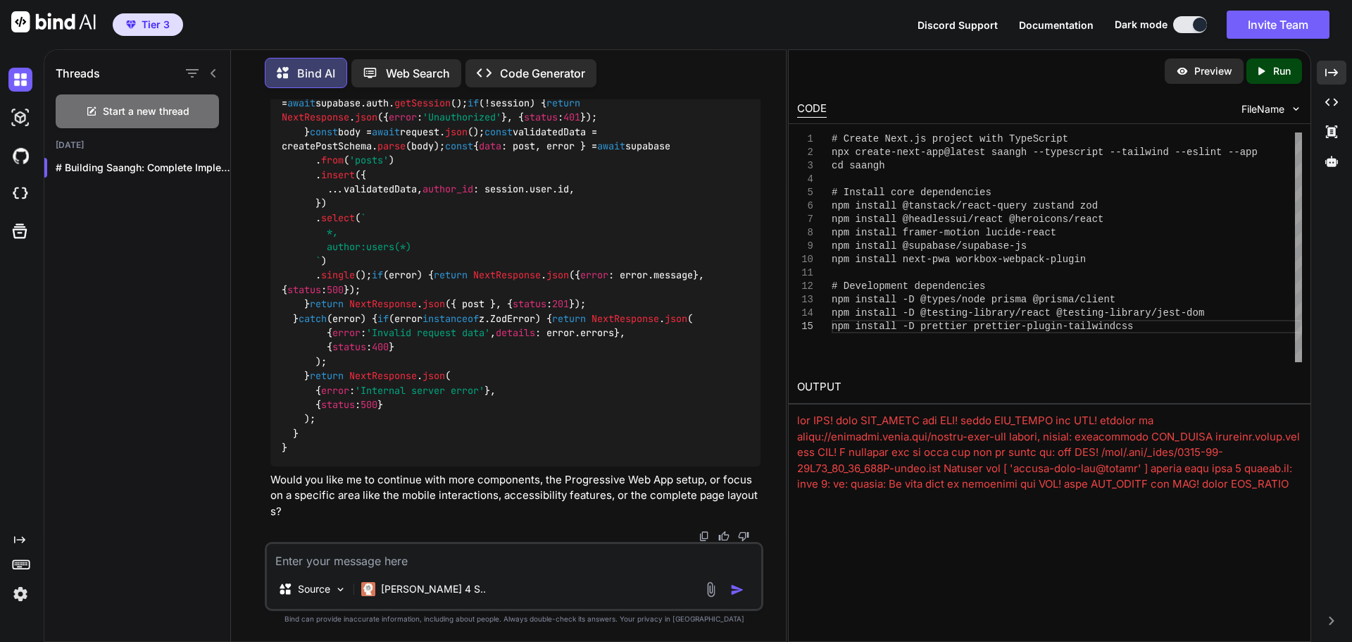
click at [337, 561] on textarea at bounding box center [514, 556] width 494 height 25
paste textarea "npm ERR! code EAI_AGAIN npm ERR! errno EAI_AGAIN npm ERR! request to [URL][DOMA…"
type textarea "Fix this error: npm ERR! code EAI_AGAIN npm ERR! errno EAI_AGAIN npm ERR! reque…"
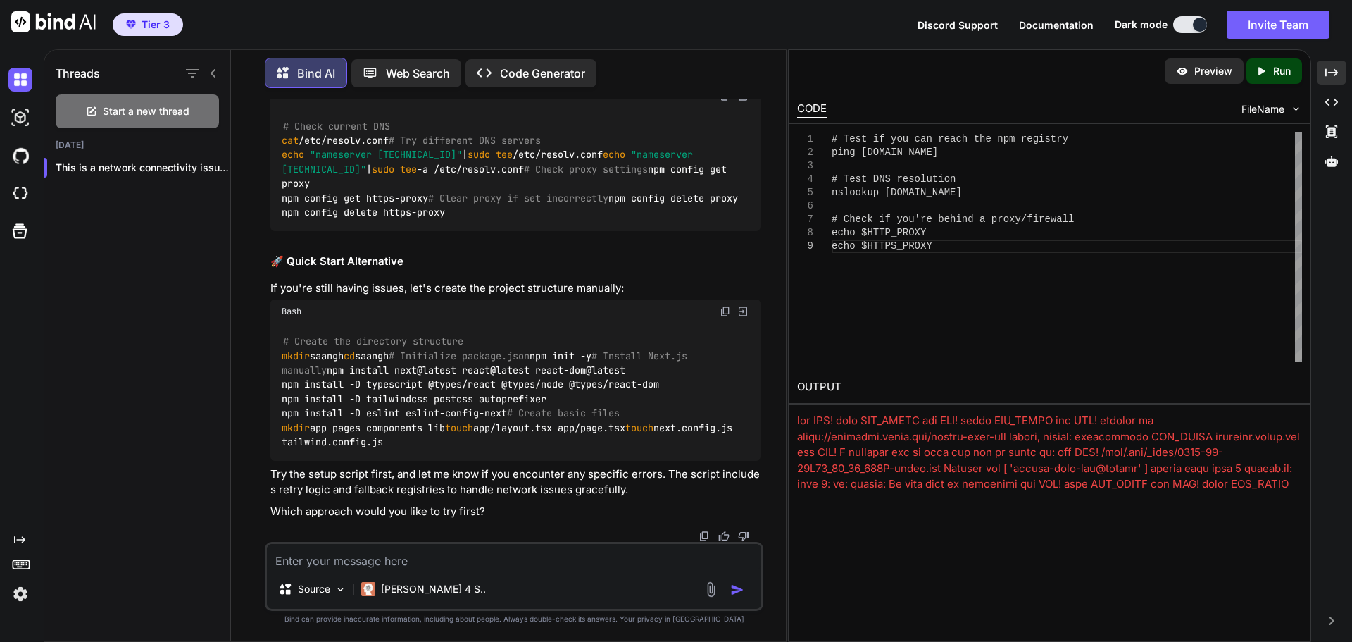
scroll to position [28559, 0]
click at [1277, 76] on p "Run" at bounding box center [1283, 71] width 18 height 14
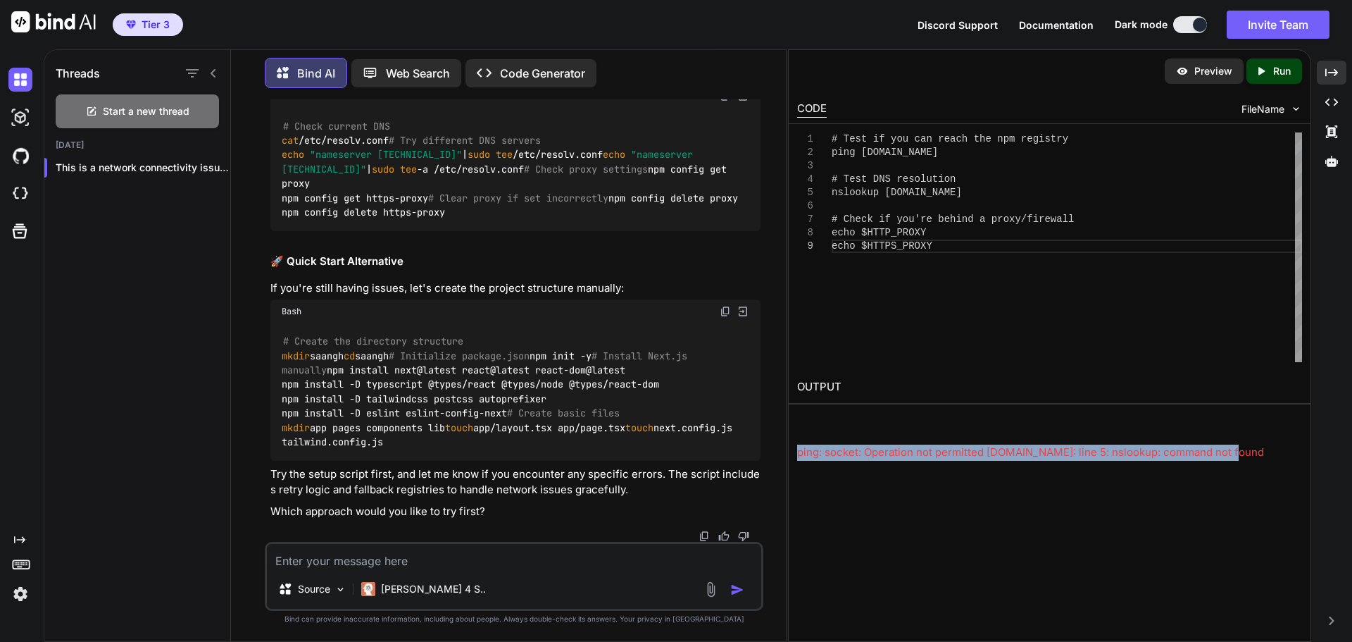
drag, startPoint x: 1226, startPoint y: 448, endPoint x: 795, endPoint y: 452, distance: 430.4
click at [795, 452] on div "OUTPUT ping: socket: Operation not permitted [DOMAIN_NAME]: line 5: nslookup: c…" at bounding box center [1050, 416] width 522 height 90
copy div "ping: socket: Operation not permitted [DOMAIN_NAME]: line 5: nslookup: command …"
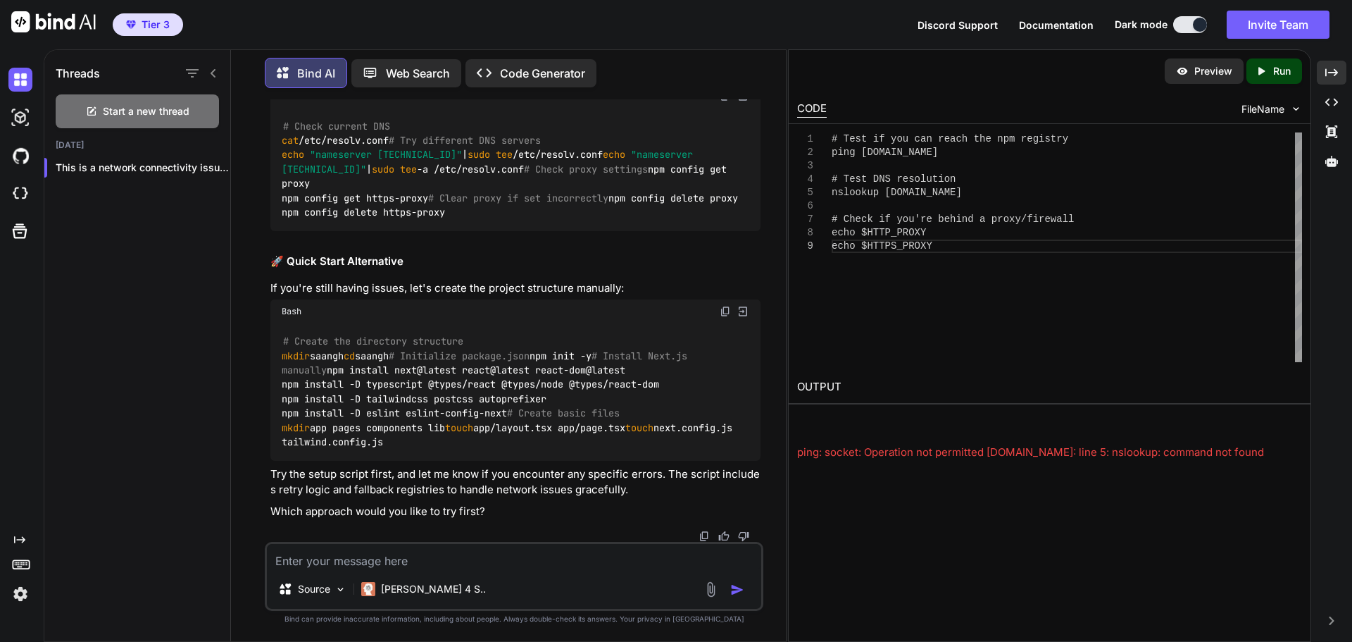
click at [373, 554] on textarea at bounding box center [514, 556] width 494 height 25
paste textarea "ping: socket: Operation not permitted [DOMAIN_NAME]: line 5: nslookup: command …"
type textarea "Please fix this error: ping: socket: Operation not permitted [DOMAIN_NAME]: lin…"
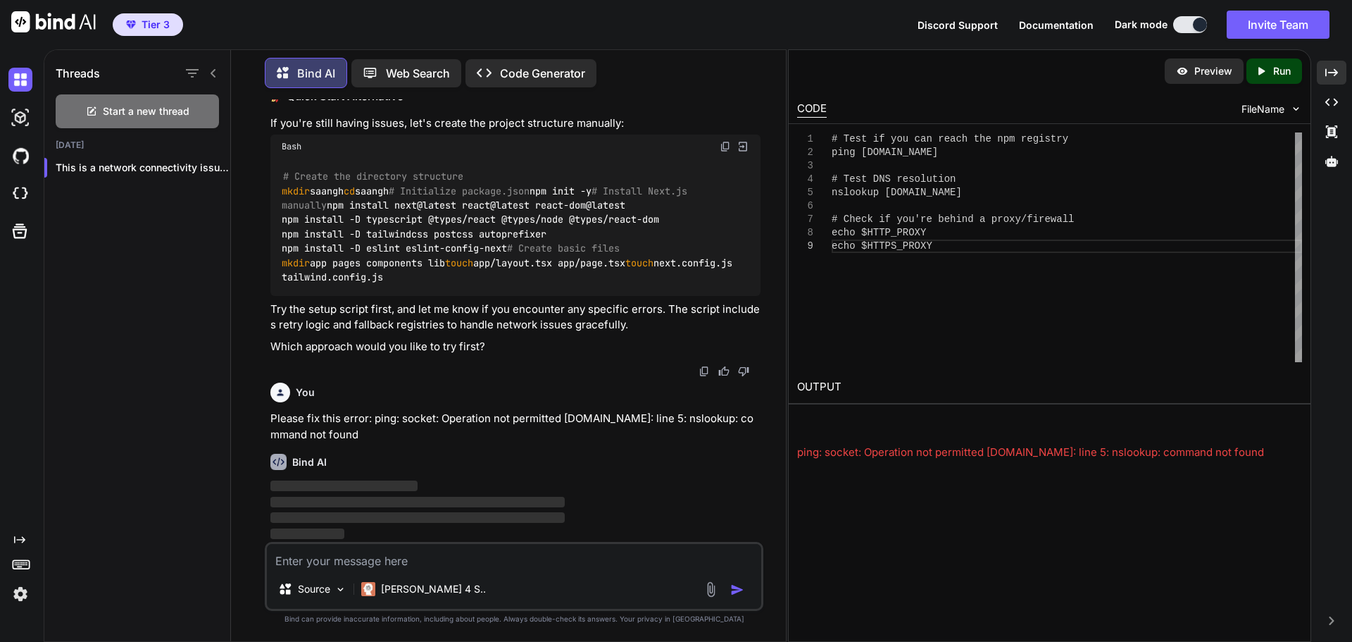
scroll to position [31498, 0]
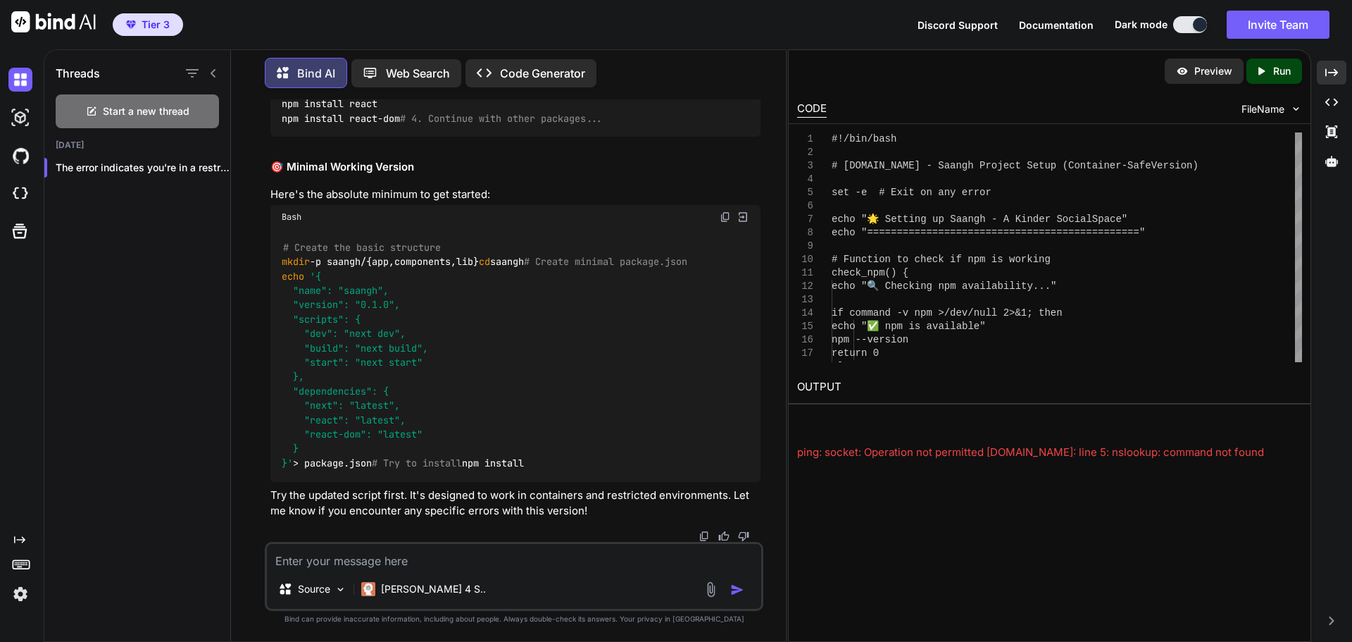
click at [1278, 70] on p "Run" at bounding box center [1283, 71] width 18 height 14
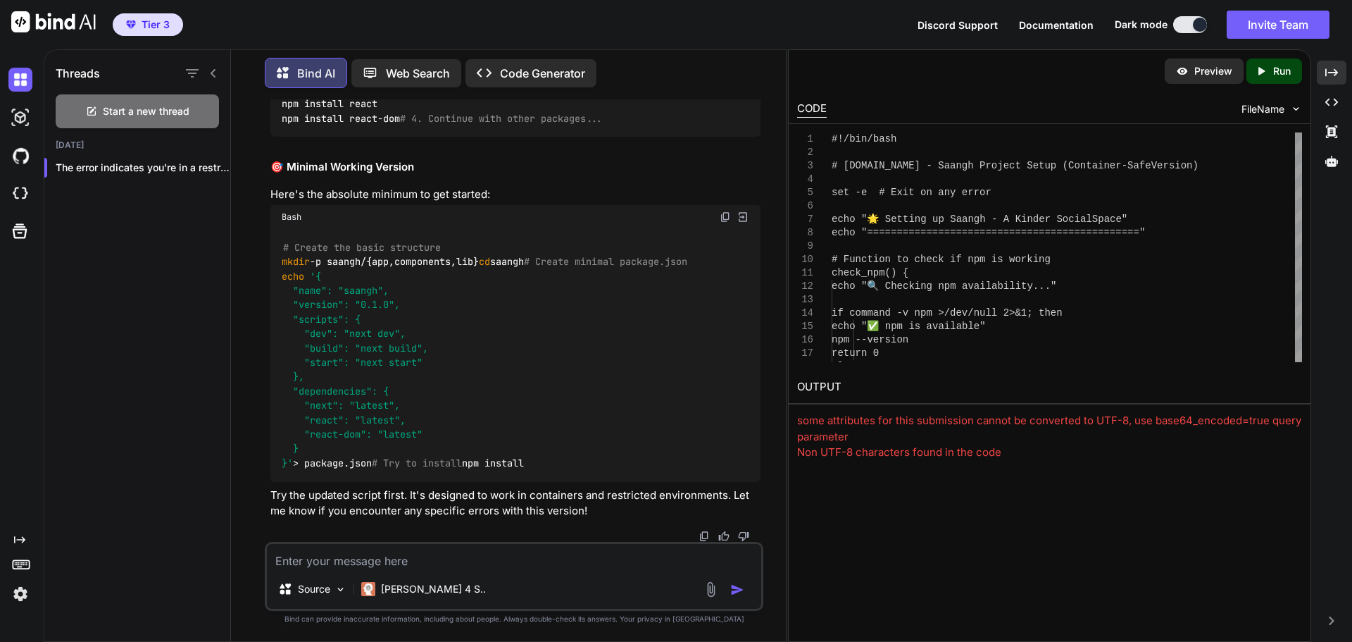
scroll to position [37204, 0]
click at [211, 167] on icon "button" at bounding box center [214, 167] width 7 height 1
click at [241, 221] on span "Delete" at bounding box center [247, 220] width 30 height 14
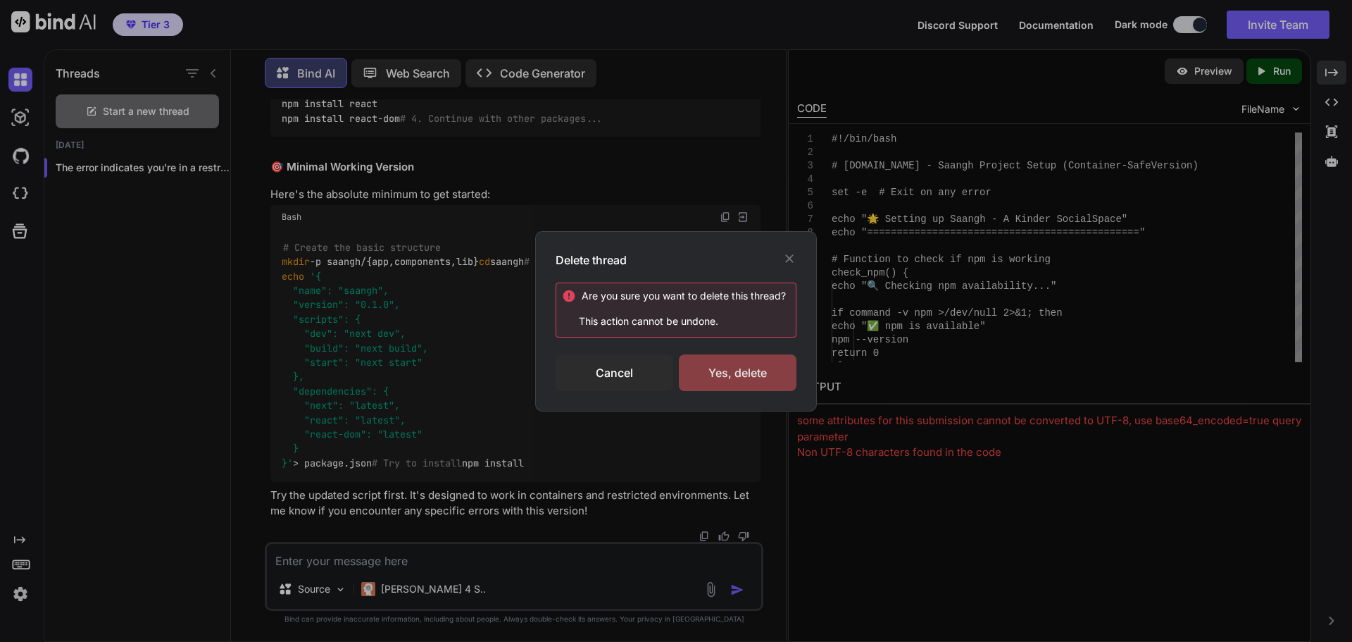
click at [705, 373] on div "Yes, delete" at bounding box center [738, 372] width 118 height 37
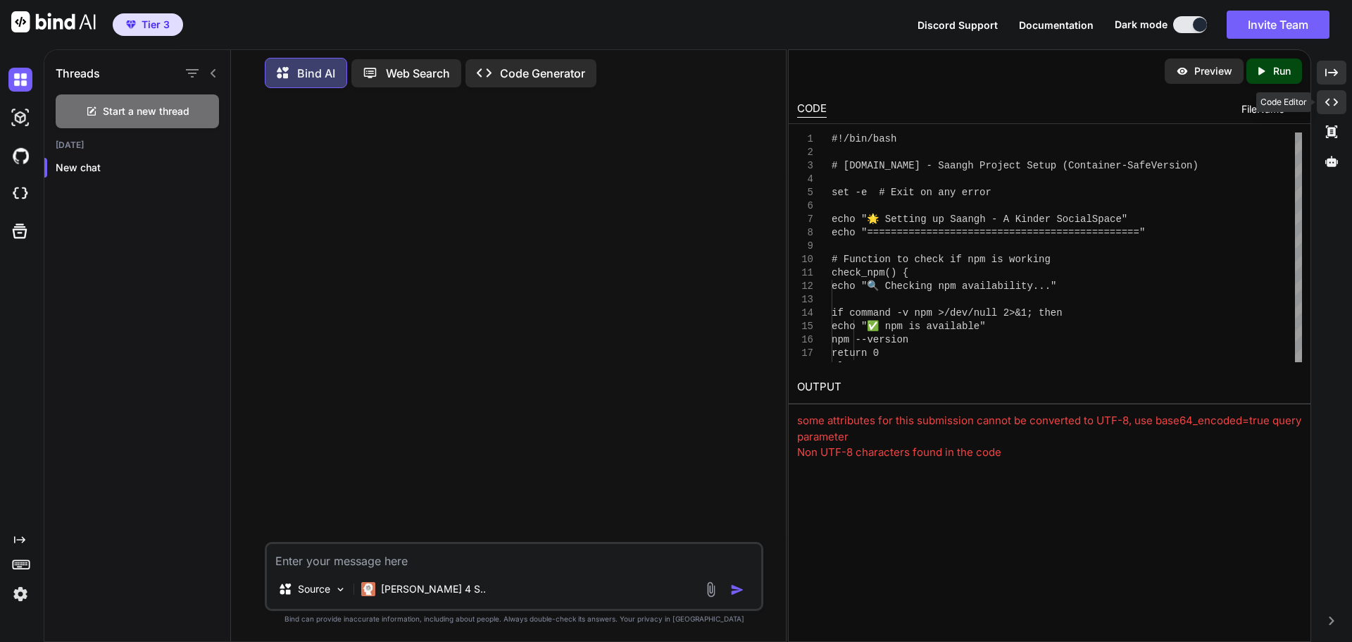
click at [1336, 104] on icon at bounding box center [1332, 103] width 13 height 8
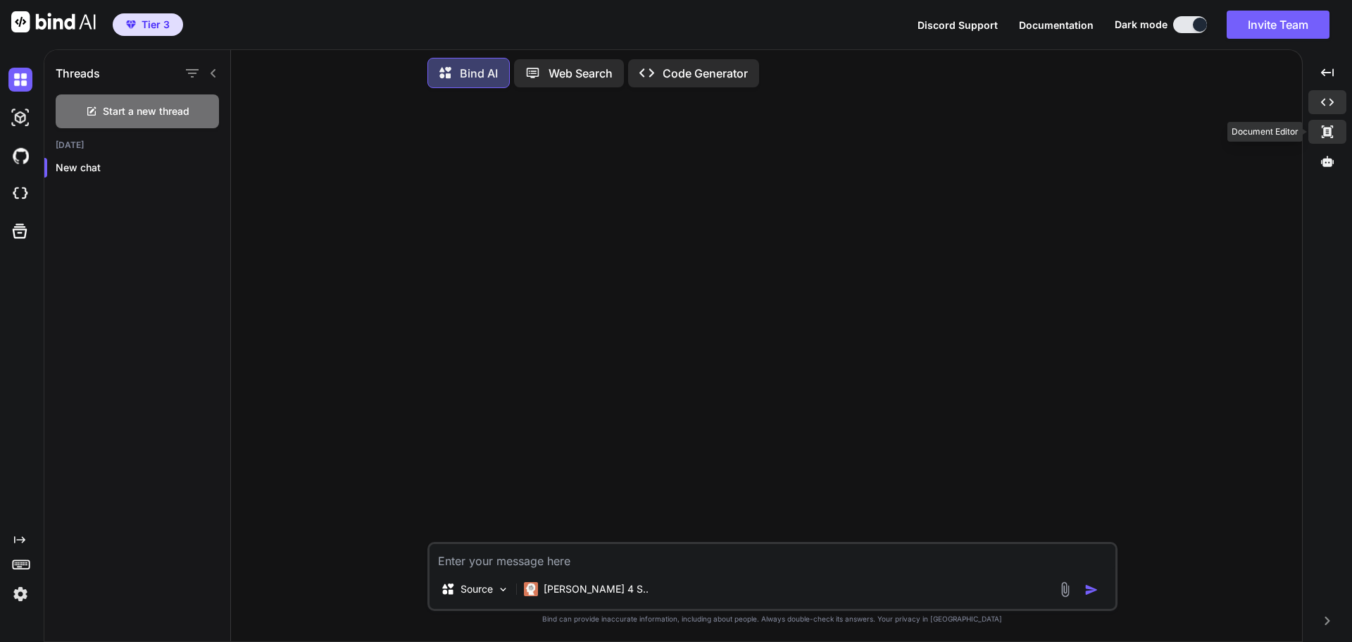
click at [1331, 129] on icon at bounding box center [1327, 131] width 11 height 13
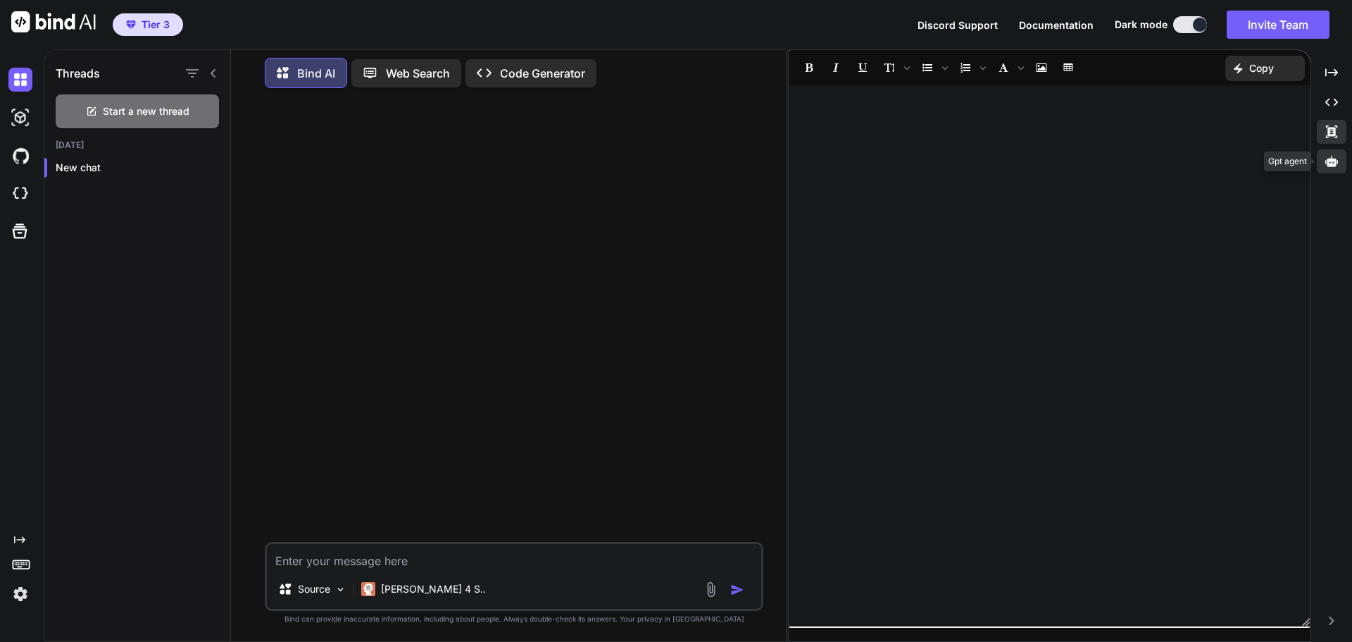
click at [1335, 158] on icon at bounding box center [1332, 161] width 13 height 11
